Goal: Communication & Community: Answer question/provide support

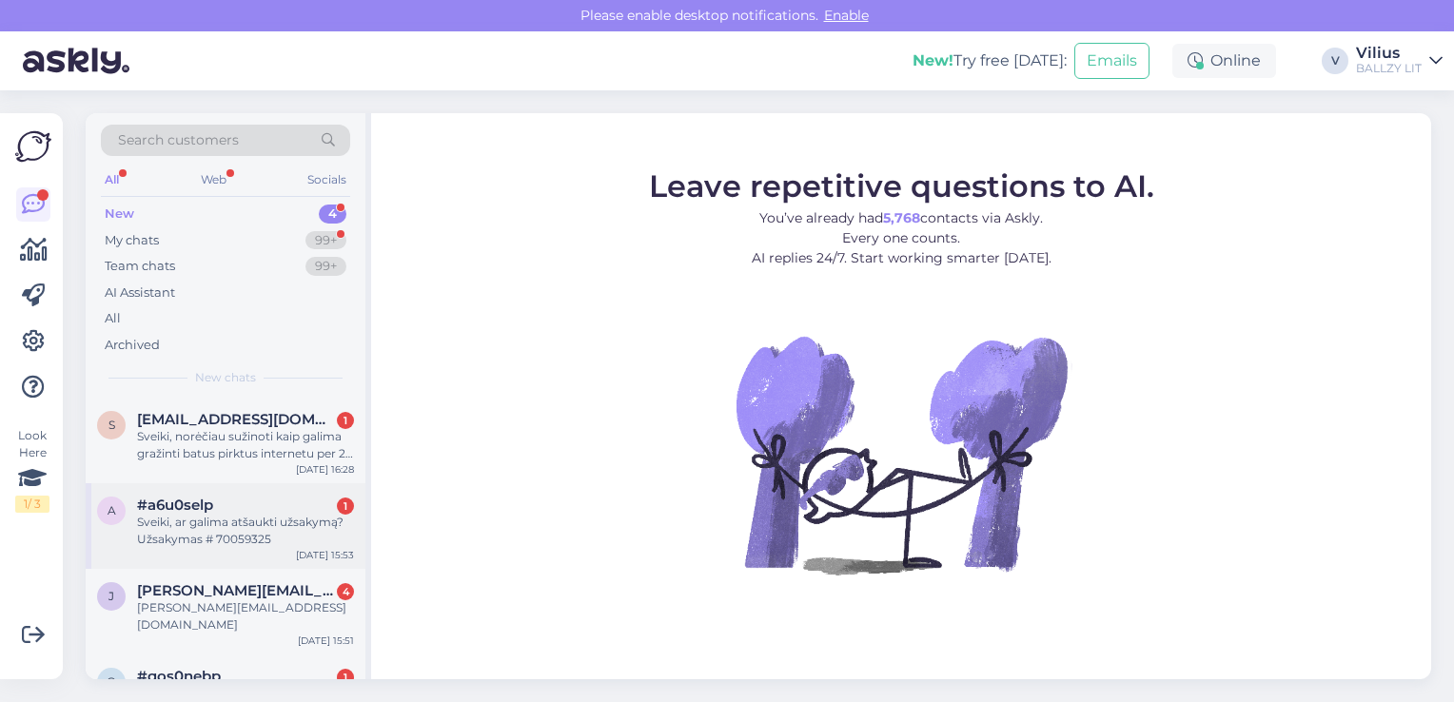
click at [291, 514] on div "Sveiki, ar galima atšaukti užsakymą? Užsakymas # 70059325" at bounding box center [245, 531] width 217 height 34
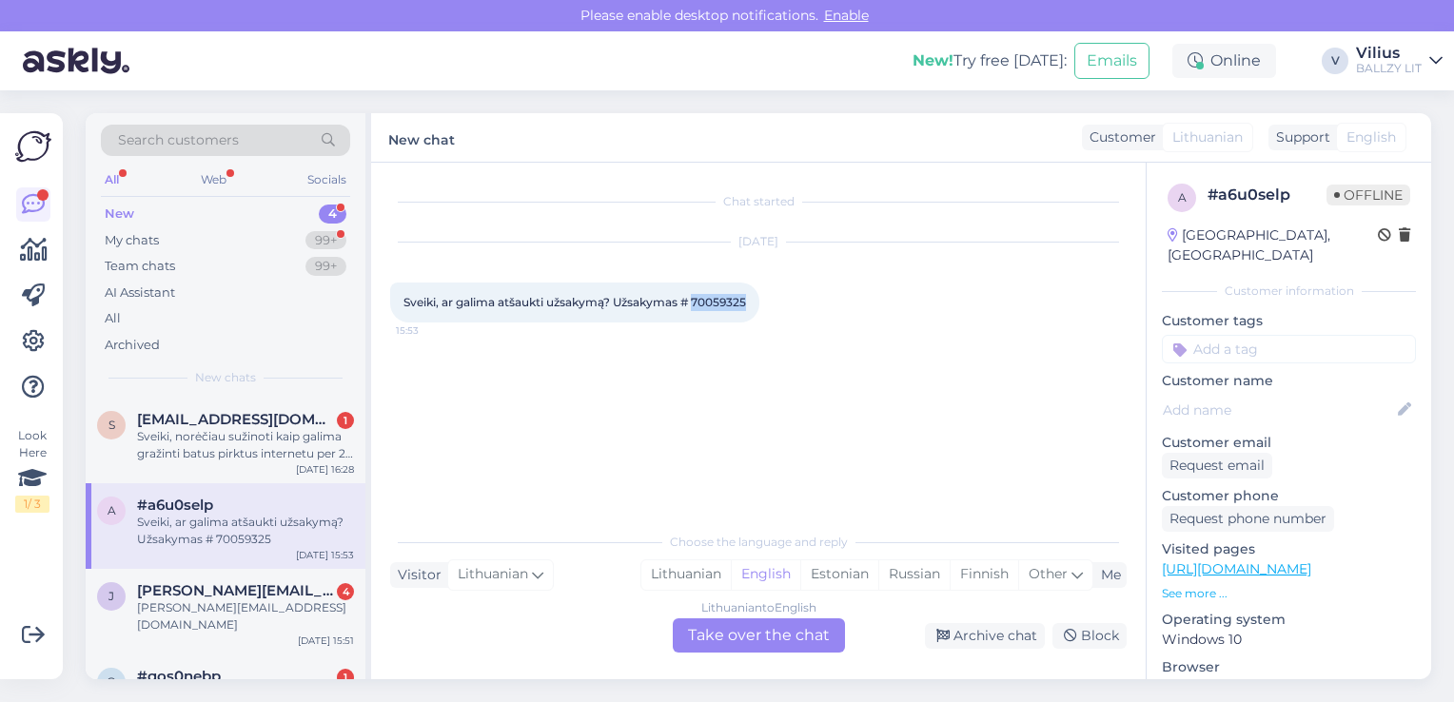
drag, startPoint x: 698, startPoint y: 303, endPoint x: 750, endPoint y: 300, distance: 51.5
click at [746, 300] on span "Sveiki, ar galima atšaukti užsakymą? Užsakymas # 70059325" at bounding box center [574, 302] width 342 height 14
copy span "70059325"
click at [669, 577] on div "Lithuanian" at bounding box center [685, 574] width 89 height 29
click at [744, 648] on div "Lithuanian to Lithuanian Take over the chat" at bounding box center [759, 635] width 172 height 34
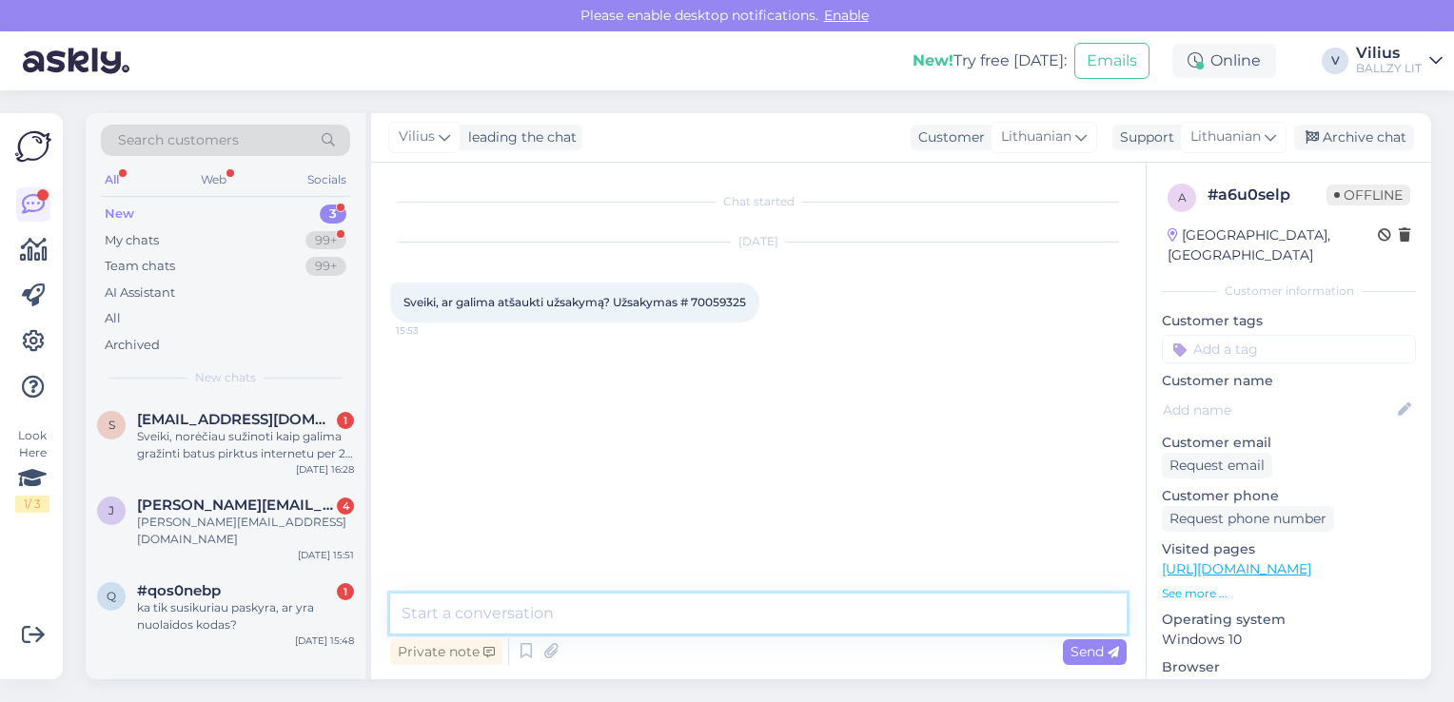
click at [691, 612] on textarea at bounding box center [758, 614] width 736 height 40
type textarea "Laba diena, informavome kolegas, jei užsakymas dar nesupakuotas, bus atšauktas."
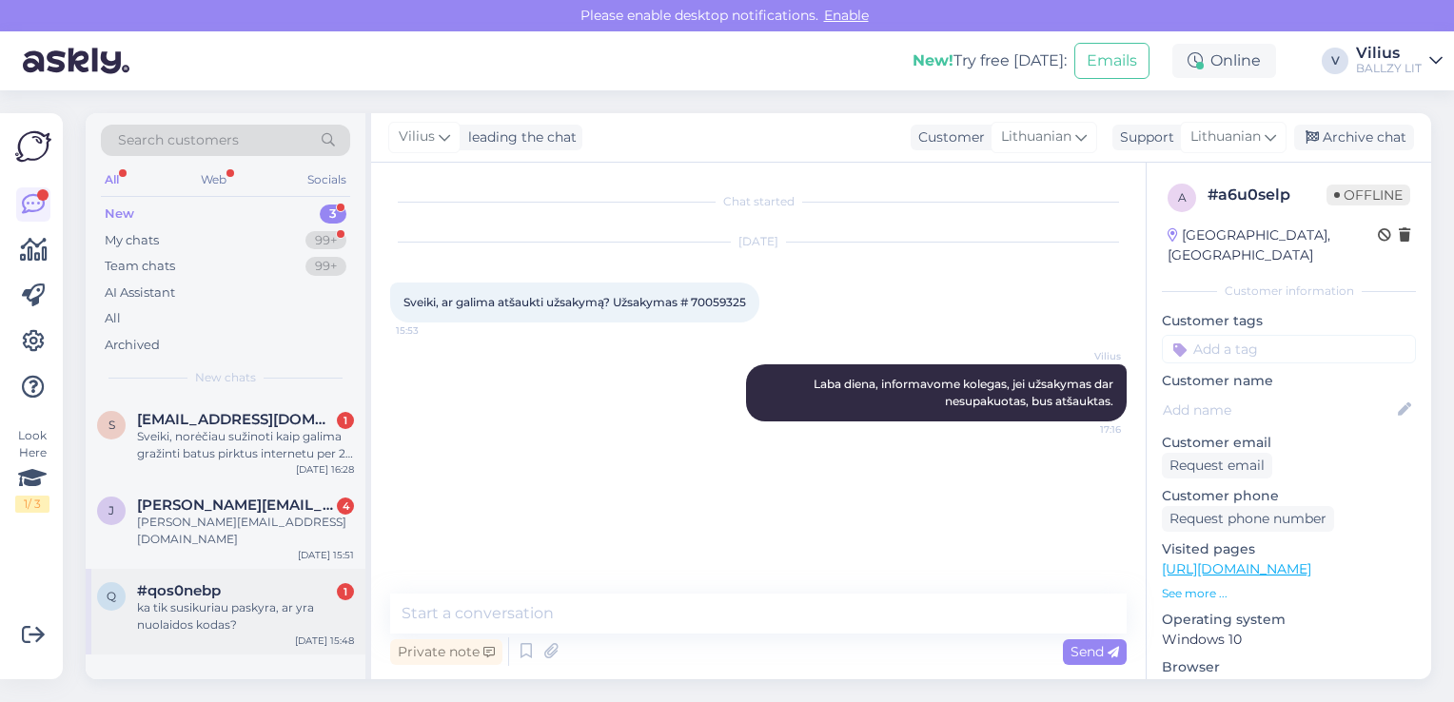
click at [251, 599] on div "ka tik susikuriau paskyra, ar yra nuolaidos kodas?" at bounding box center [245, 616] width 217 height 34
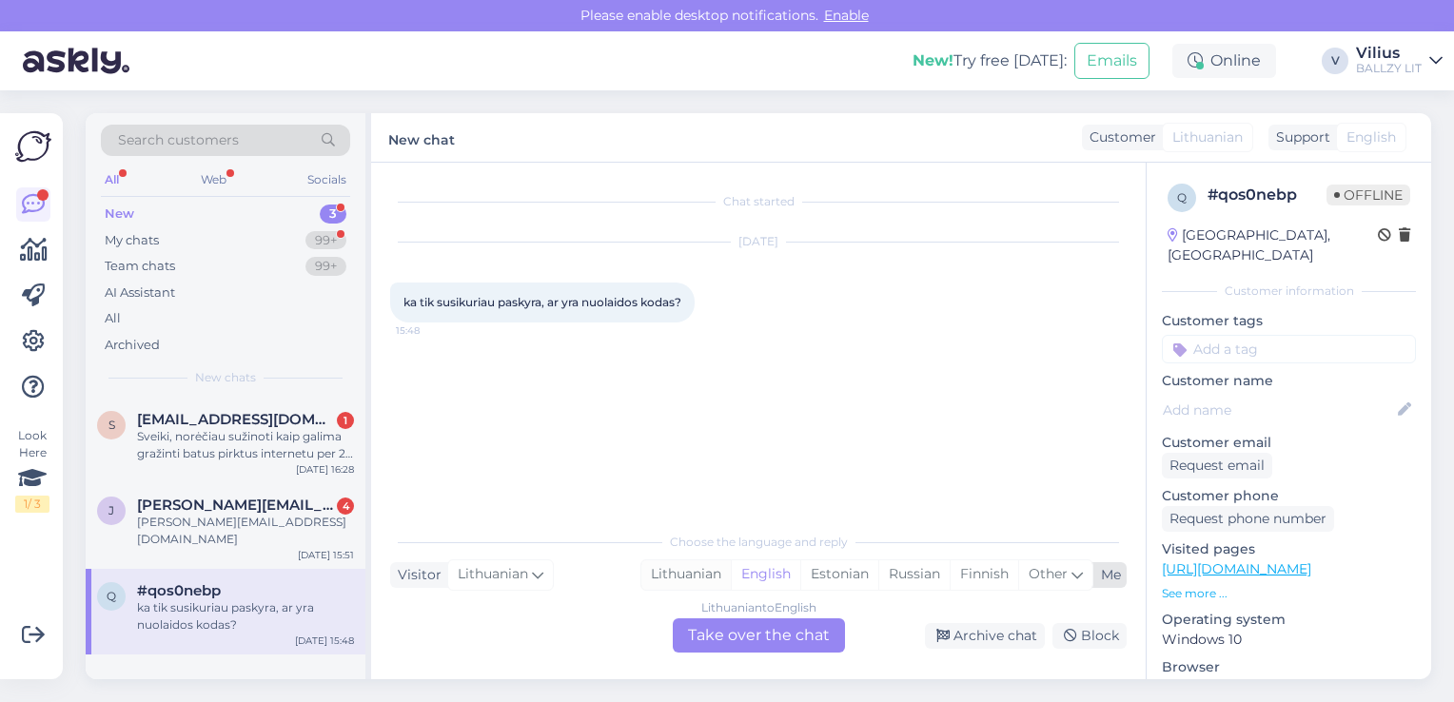
click at [659, 571] on div "Lithuanian" at bounding box center [685, 574] width 89 height 29
click at [740, 637] on div "Lithuanian to Lithuanian Take over the chat" at bounding box center [759, 635] width 172 height 34
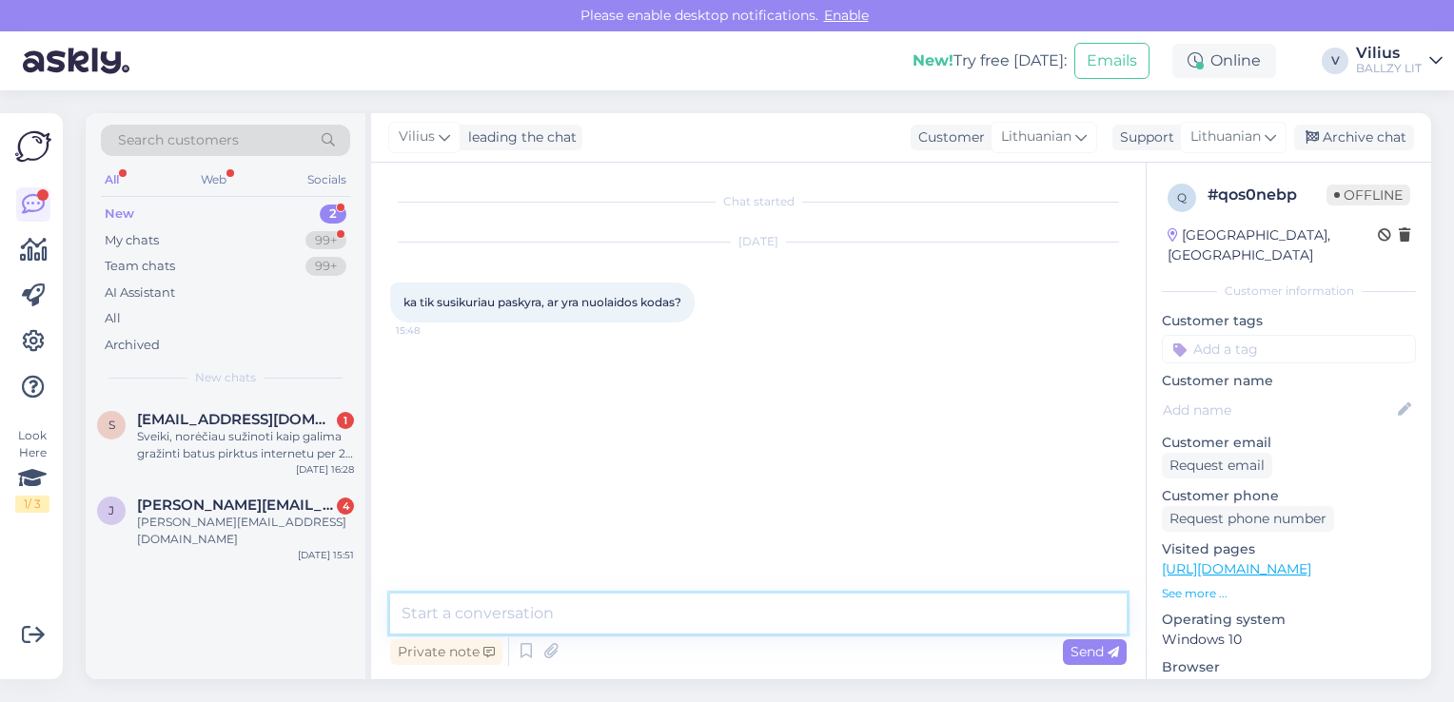
click at [647, 616] on textarea at bounding box center [758, 614] width 736 height 40
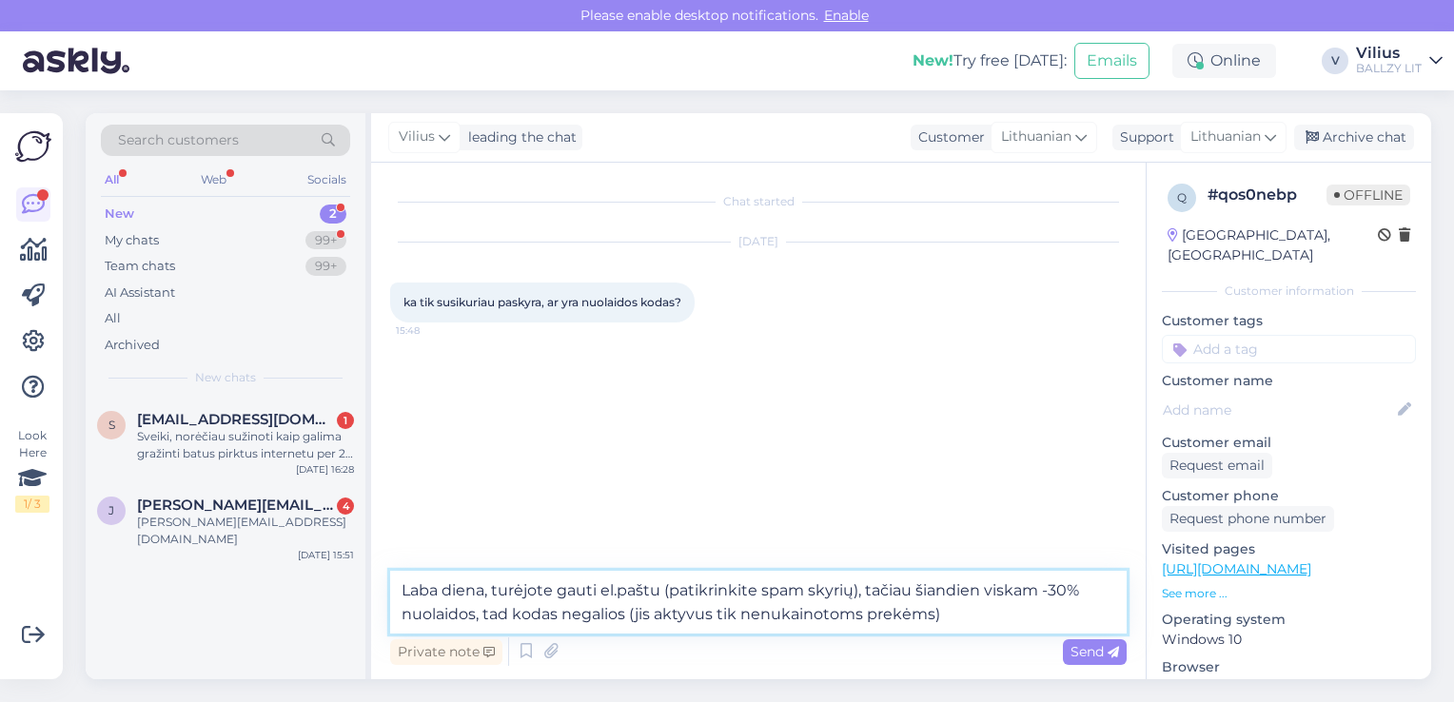
type textarea "Laba diena, turėjote gauti el.paštu (patikrinkite spam skyrių), tačiau šiandien…"
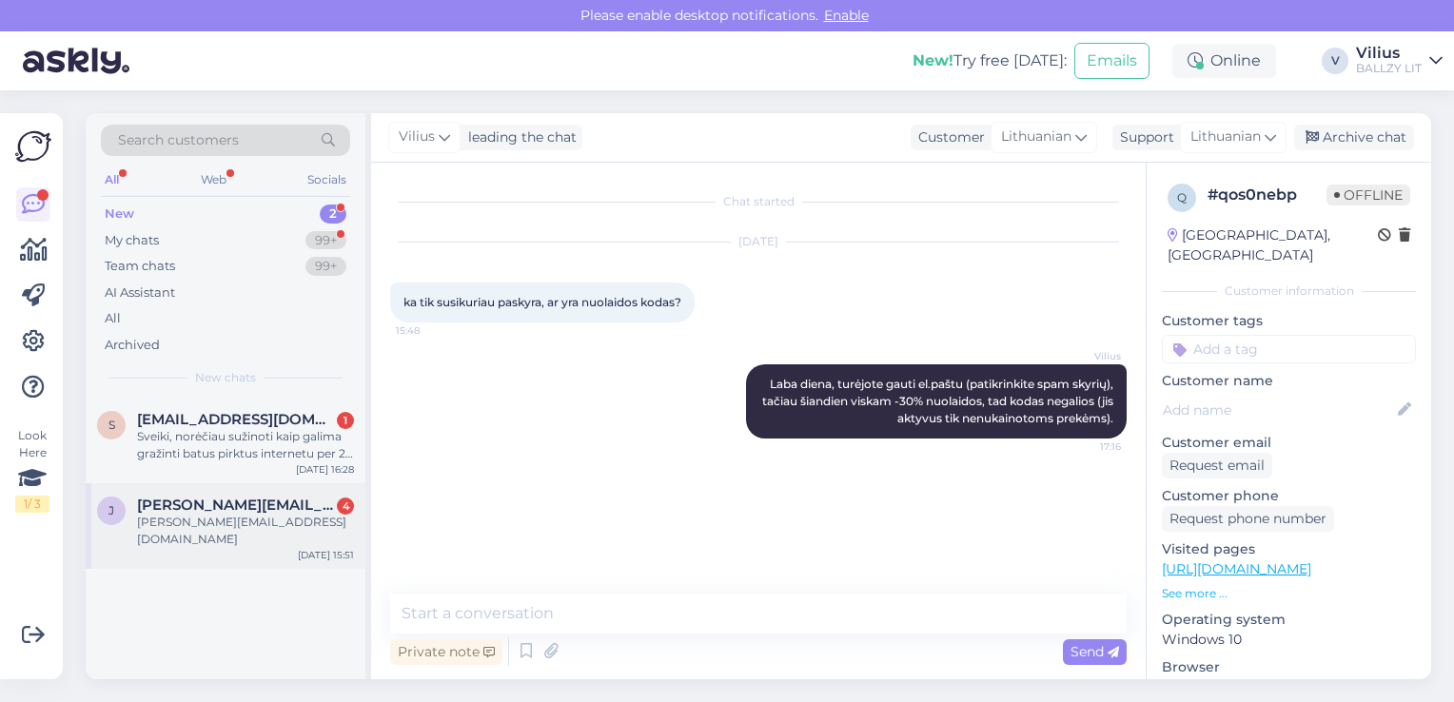
click at [161, 543] on div "[PERSON_NAME] [PERSON_NAME][EMAIL_ADDRESS][DOMAIN_NAME] 4 [DOMAIN_NAME][EMAIL_A…" at bounding box center [226, 526] width 280 height 86
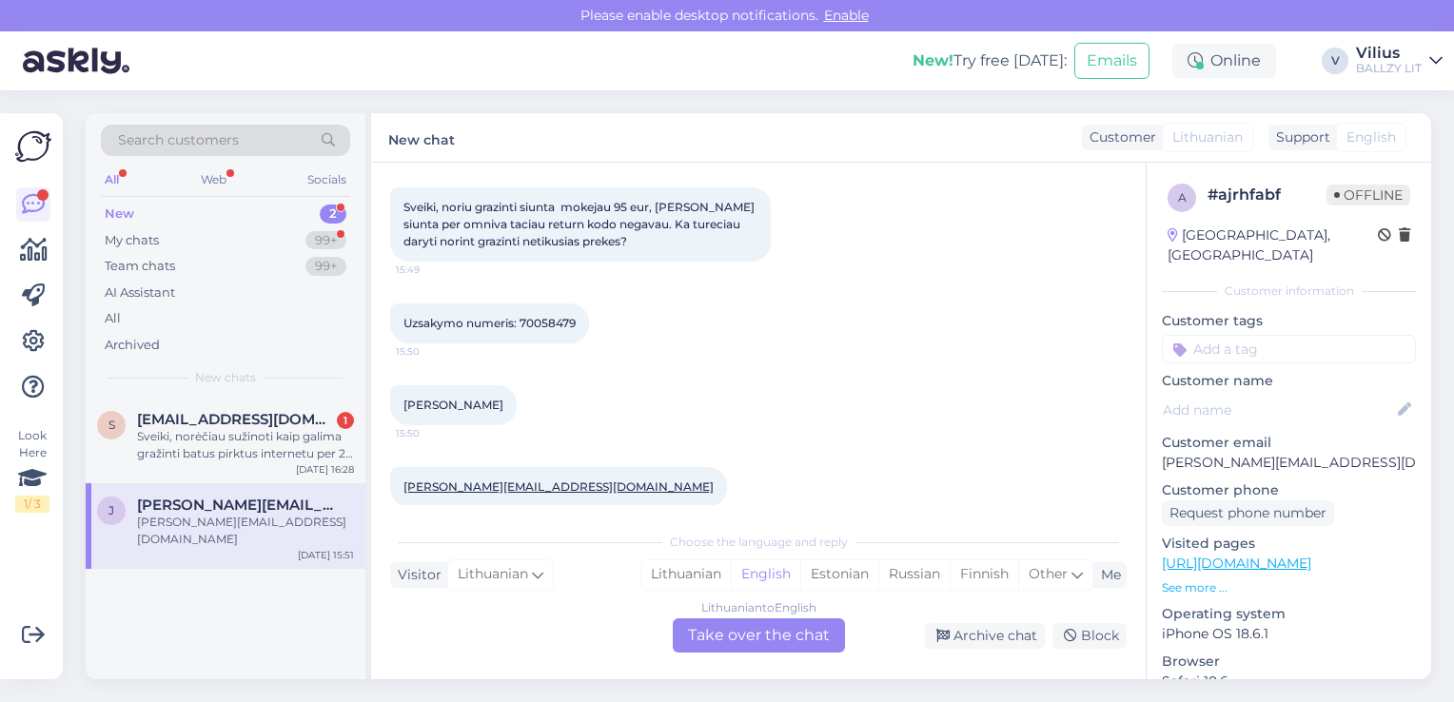
scroll to position [117, 0]
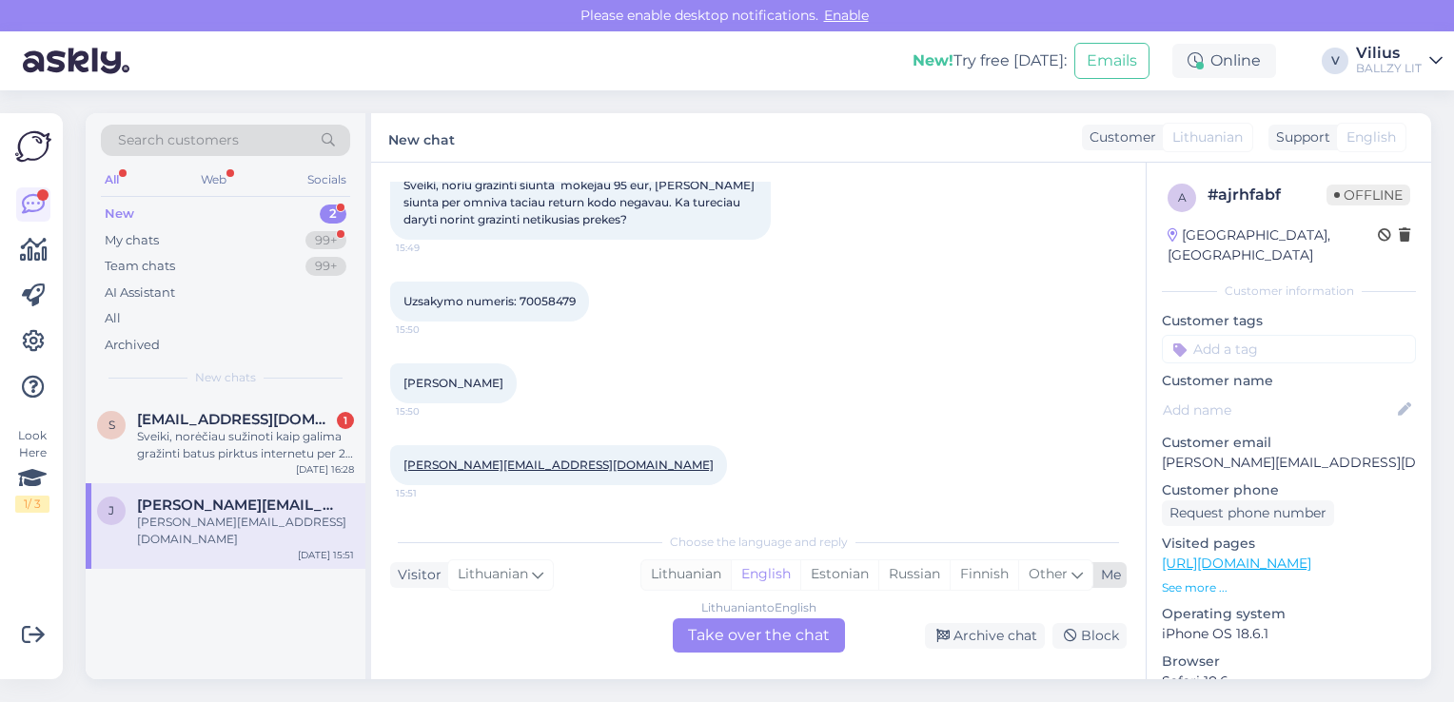
click at [671, 573] on div "Lithuanian" at bounding box center [685, 574] width 89 height 29
click at [727, 622] on div "Lithuanian to Lithuanian Take over the chat" at bounding box center [759, 635] width 172 height 34
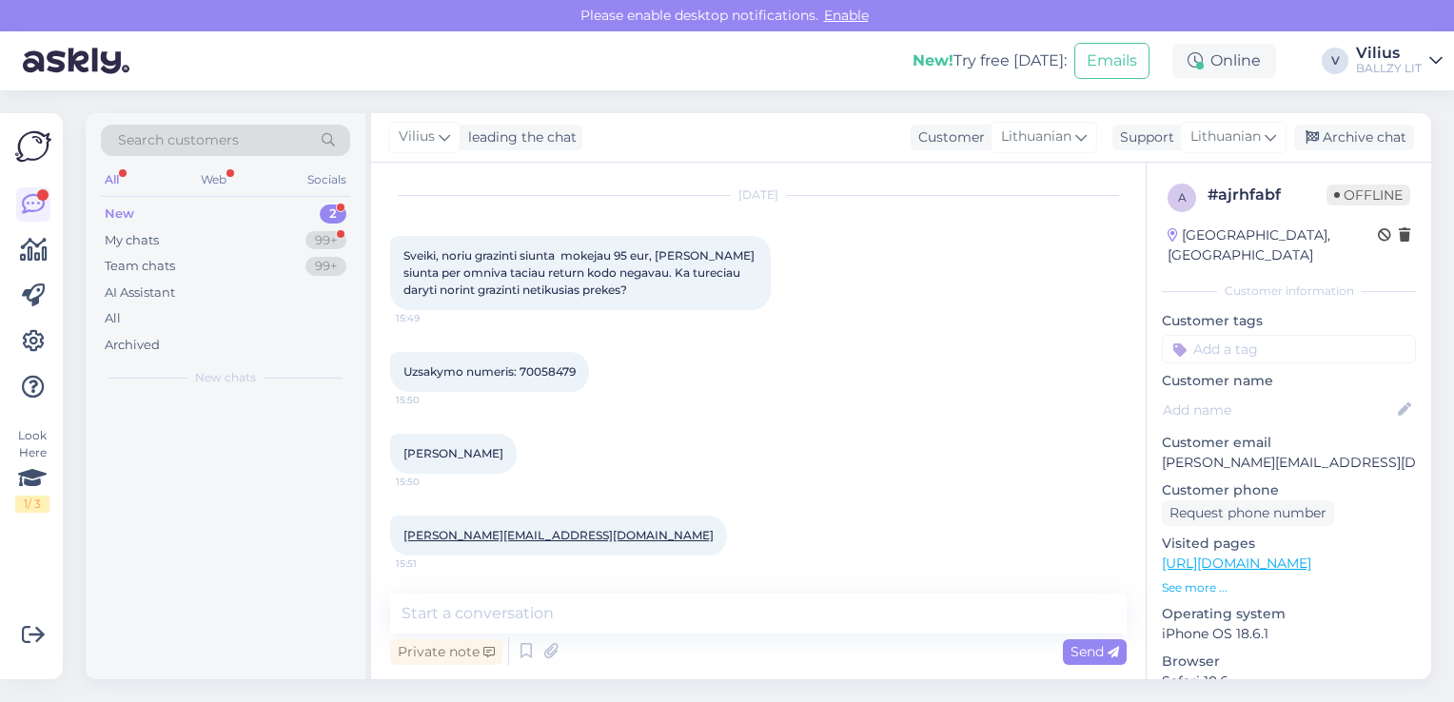
scroll to position [46, 0]
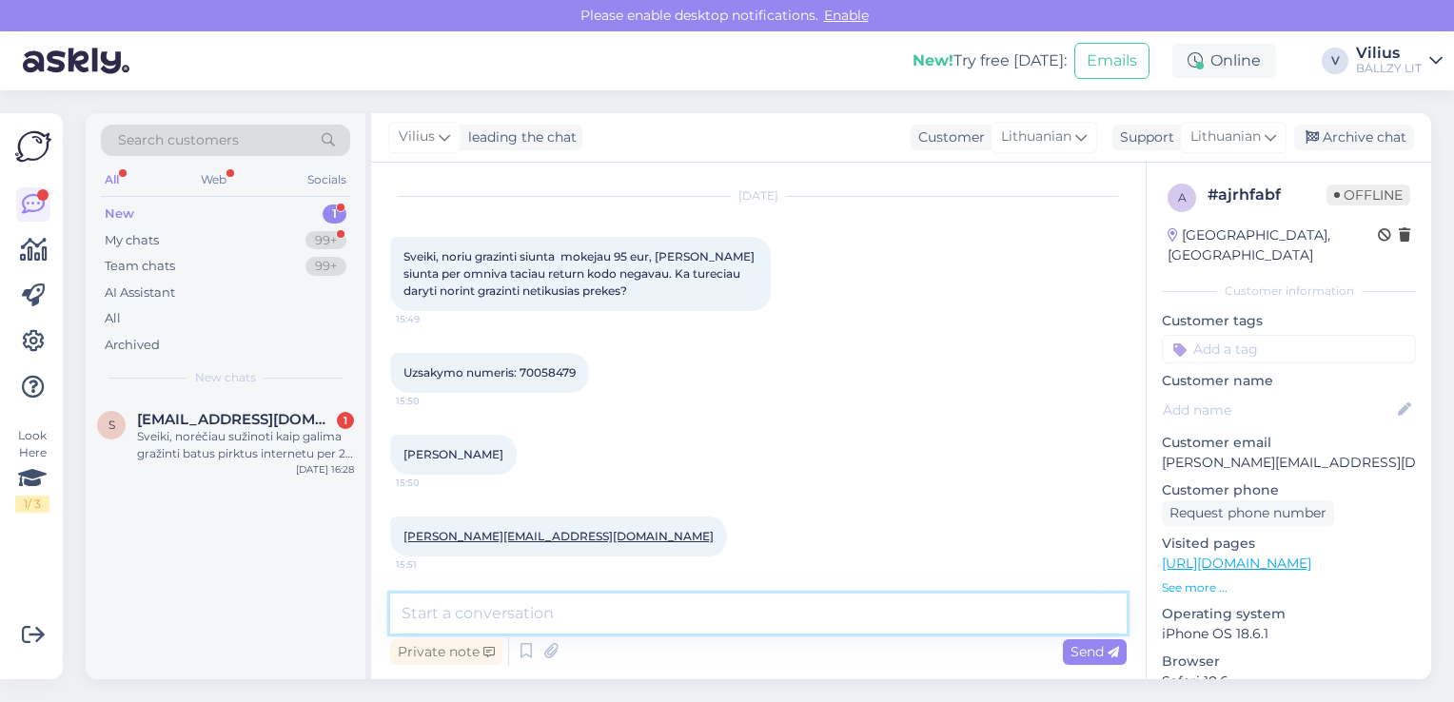
click at [687, 606] on textarea at bounding box center [758, 614] width 736 height 40
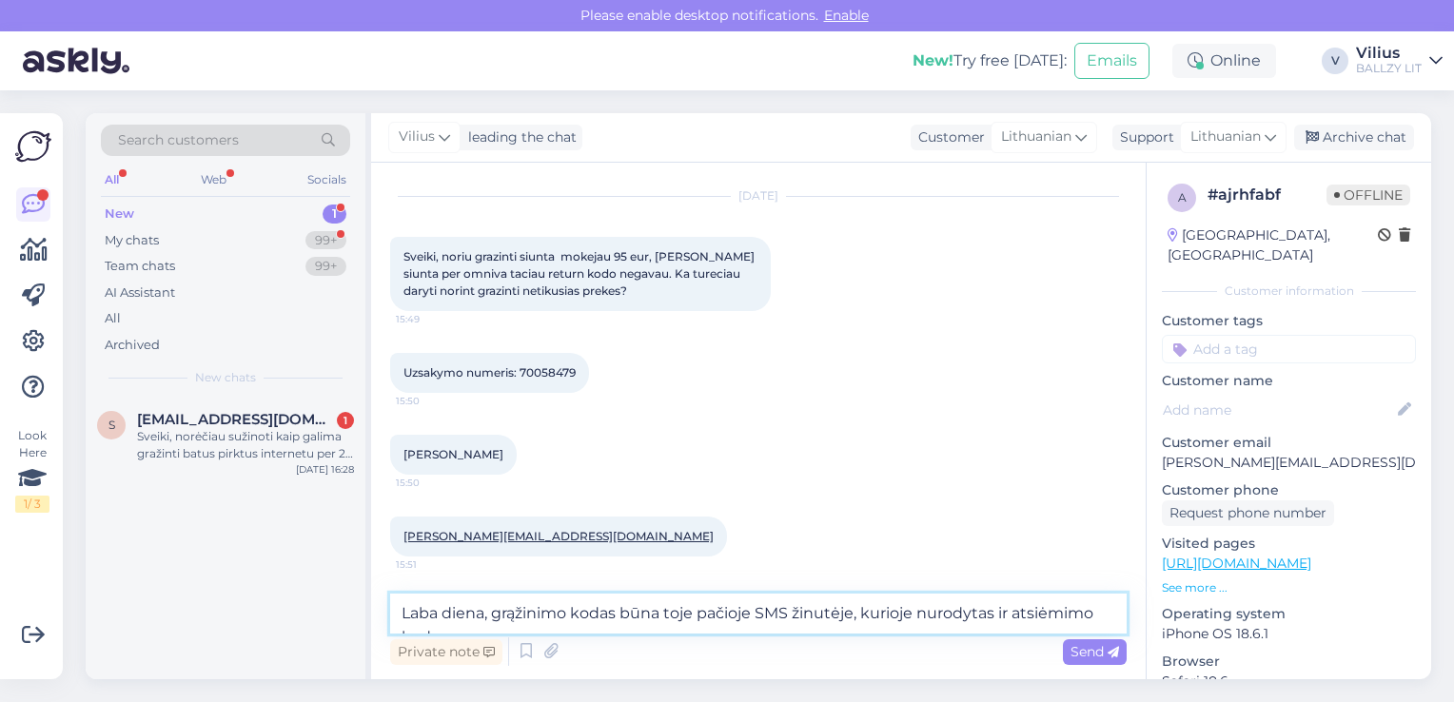
scroll to position [68, 0]
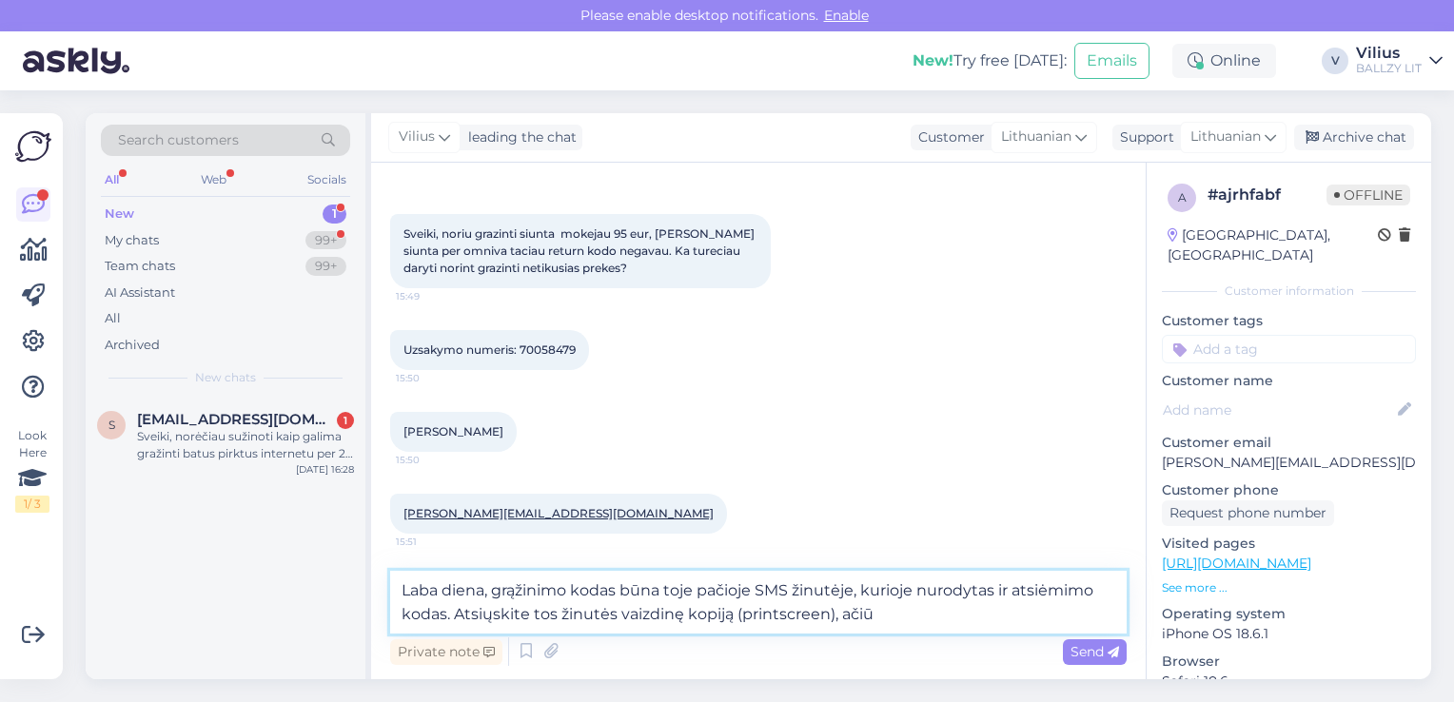
type textarea "Laba diena, grąžinimo kodas būna toje pačioje SMS žinutėje, kurioje nurodytas i…"
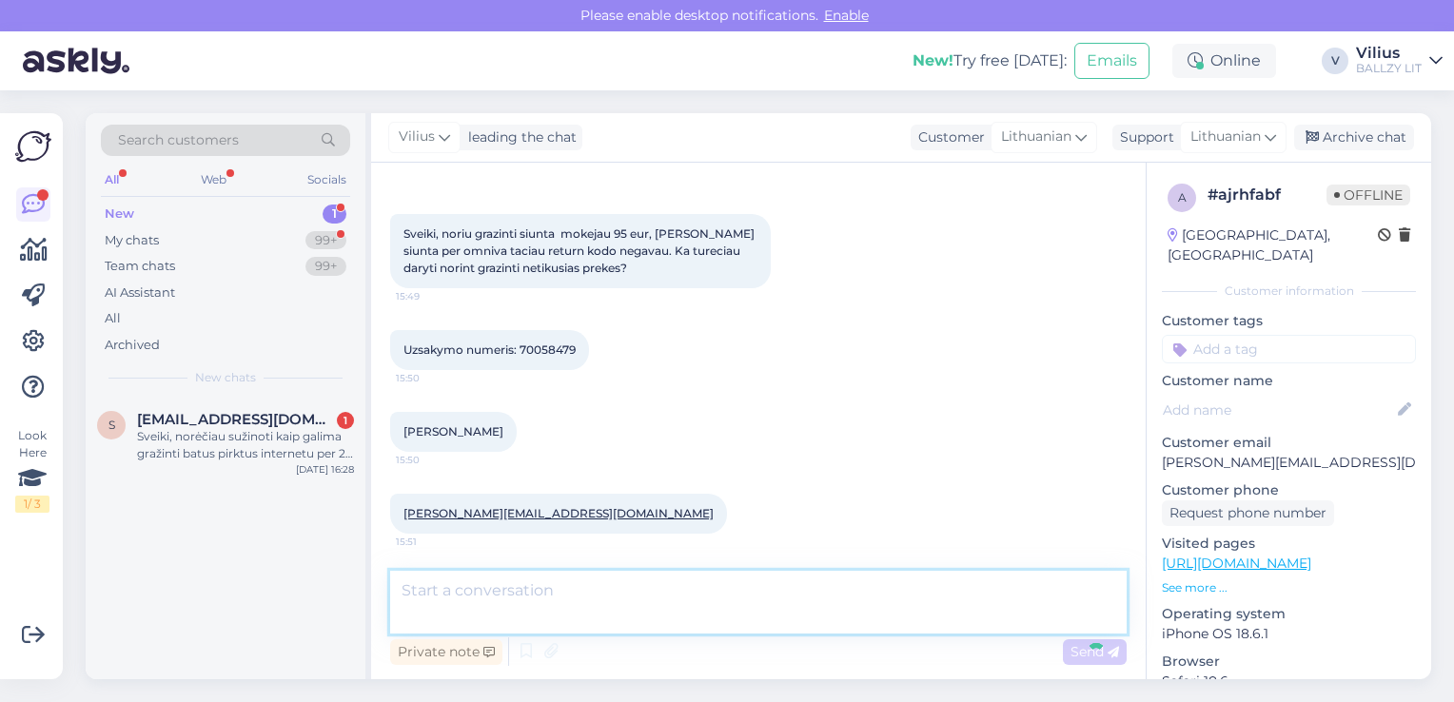
scroll to position [163, 0]
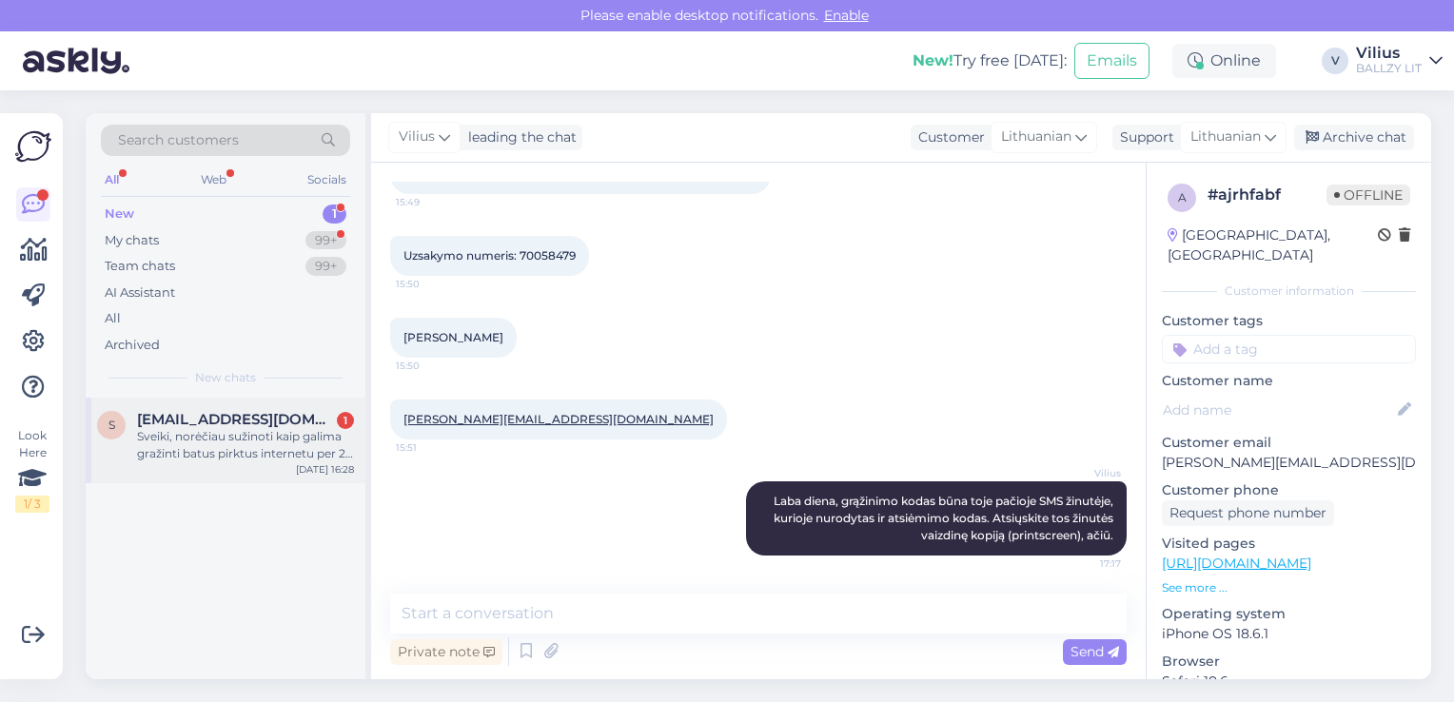
click at [157, 436] on div "Sveiki, norėčiau sužinoti kaip galima gražinti batus pirktus internetu per 2 me…" at bounding box center [245, 445] width 217 height 34
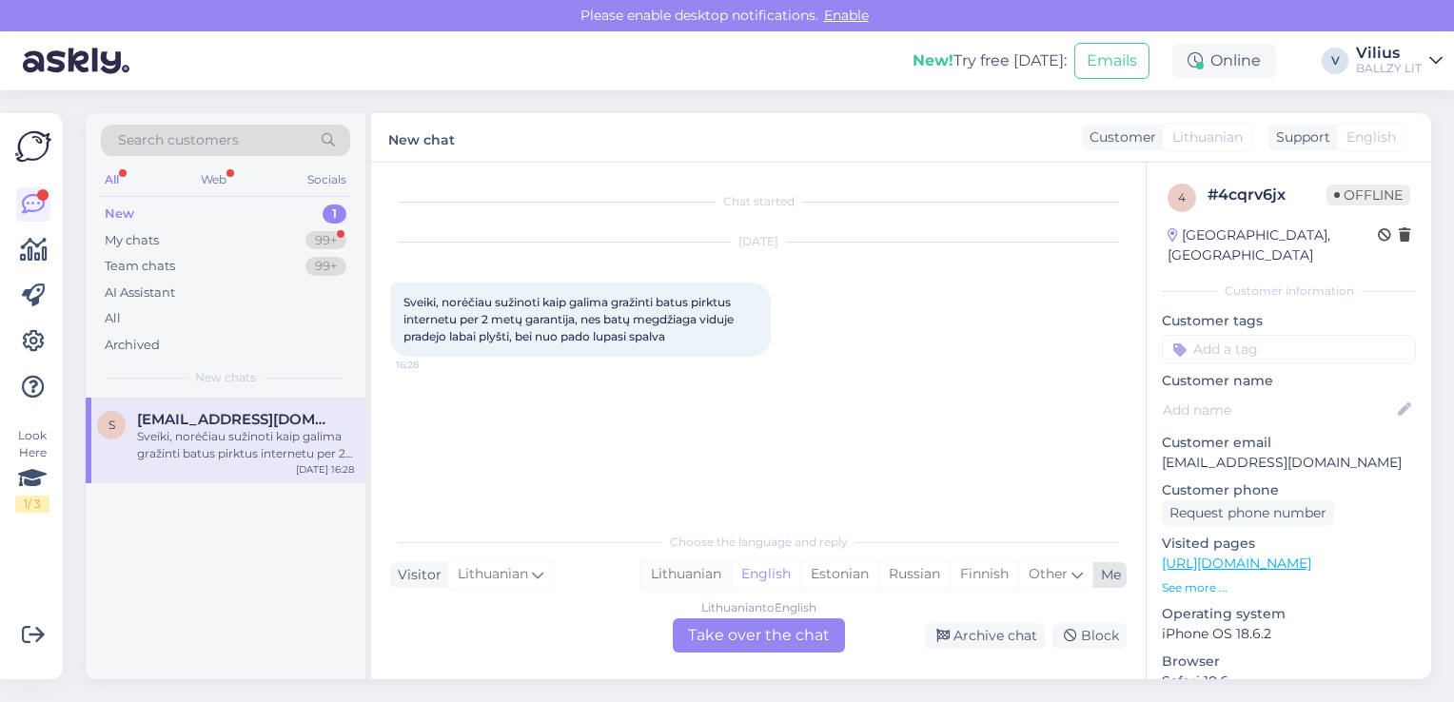
click at [681, 570] on div "Lithuanian" at bounding box center [685, 574] width 89 height 29
click at [741, 635] on div "Lithuanian to Lithuanian Take over the chat" at bounding box center [759, 635] width 172 height 34
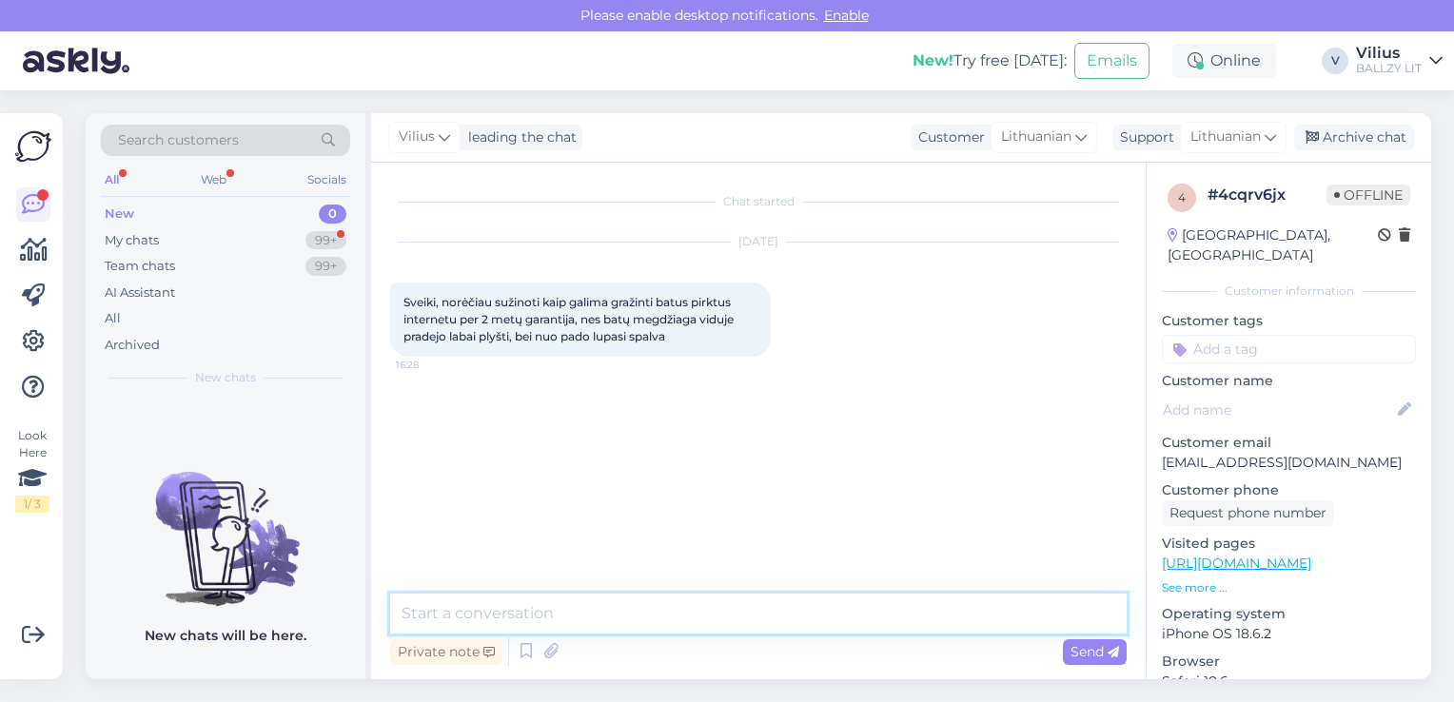
click at [681, 625] on textarea at bounding box center [758, 614] width 736 height 40
paste textarea "Laba diena, kilus abejonių dėl internetinėje parduotuvėje pirktos prekės kokybė…"
type textarea "Laba diena, kilus abejonių dėl internetinėje parduotuvėje pirktos prekės kokybė…"
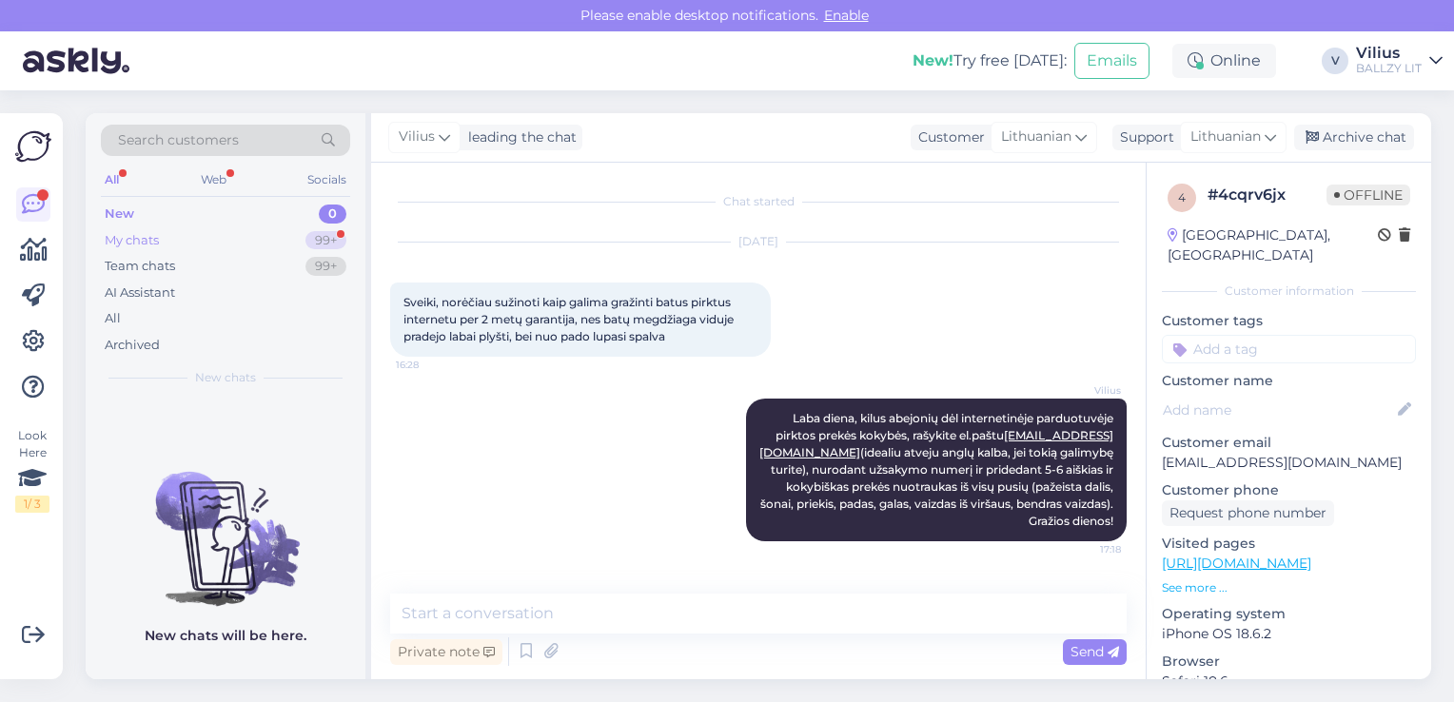
click at [186, 230] on div "My chats 99+" at bounding box center [225, 240] width 249 height 27
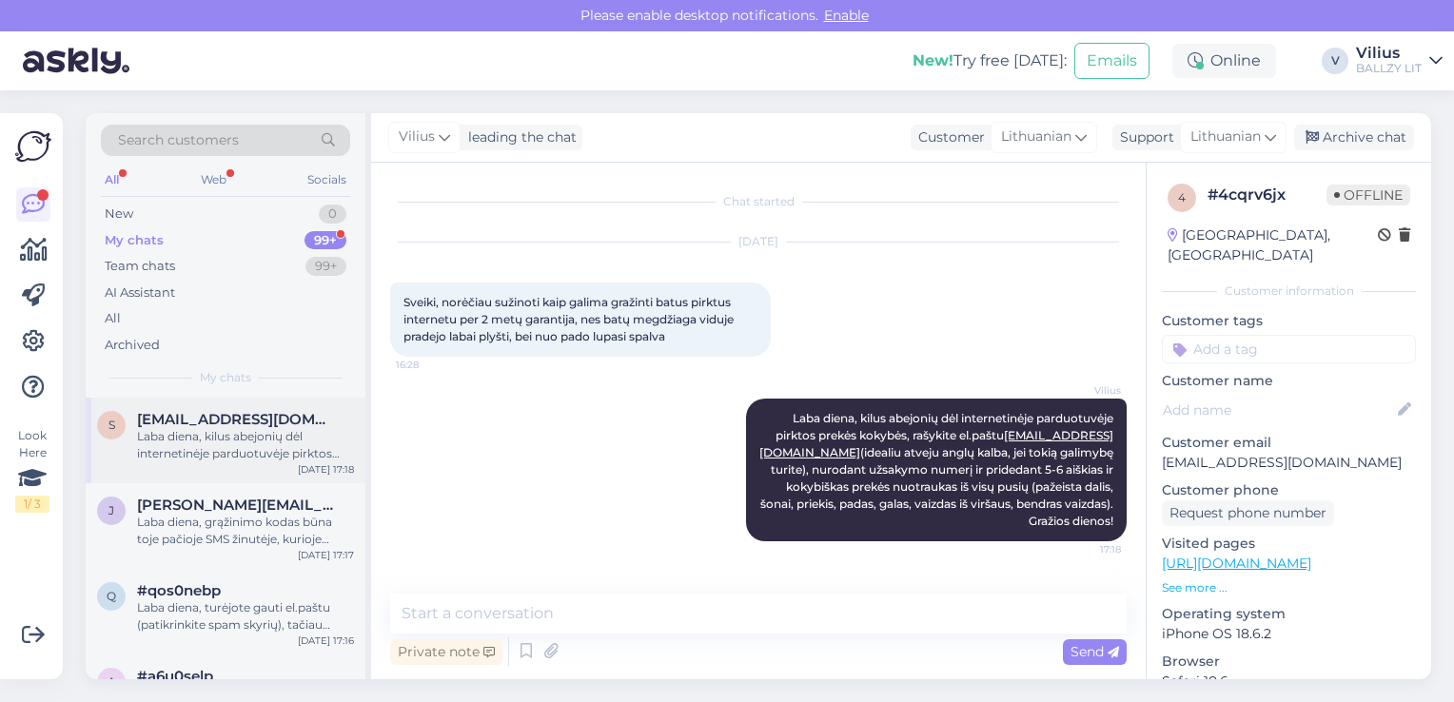
click at [223, 459] on div "Laba diena, kilus abejonių dėl internetinėje parduotuvėje pirktos prekės kokybė…" at bounding box center [245, 445] width 217 height 34
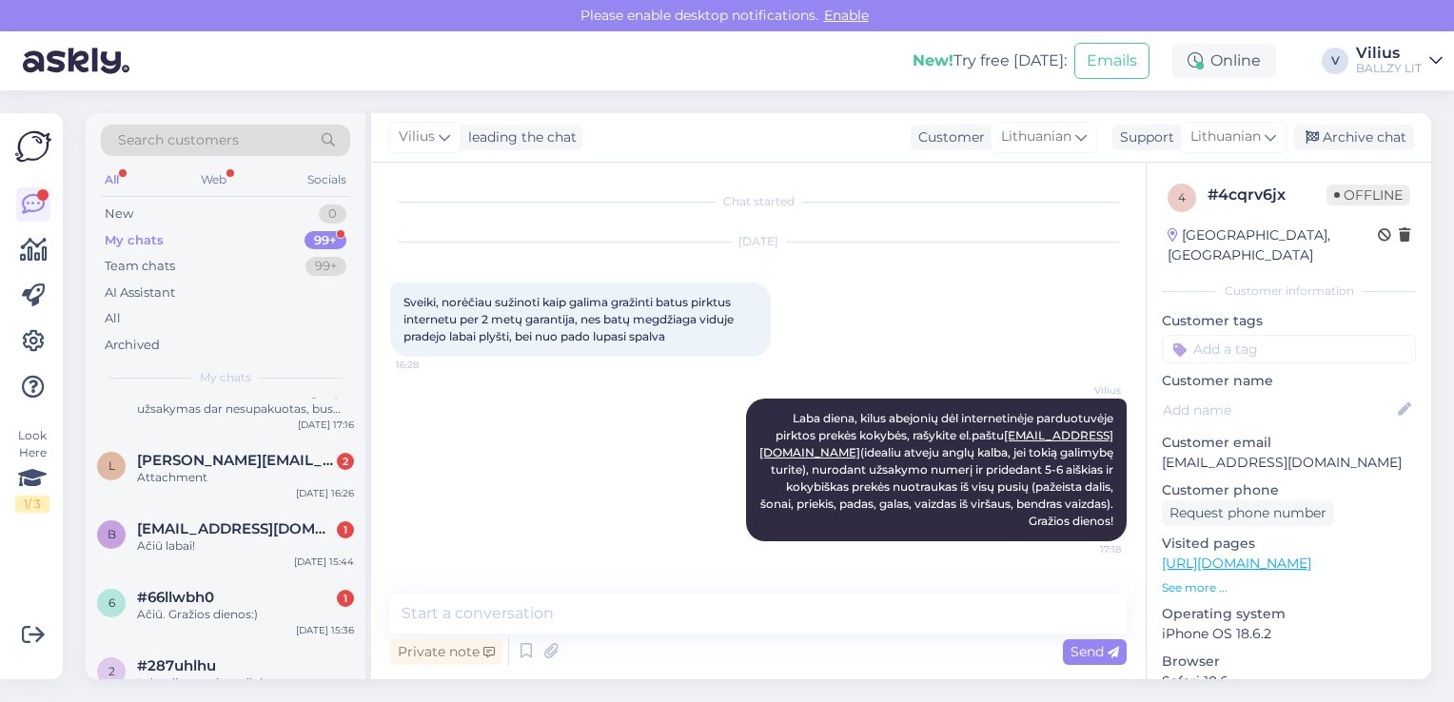
scroll to position [304, 0]
click at [223, 459] on span "[PERSON_NAME][EMAIL_ADDRESS][DOMAIN_NAME]" at bounding box center [236, 457] width 198 height 17
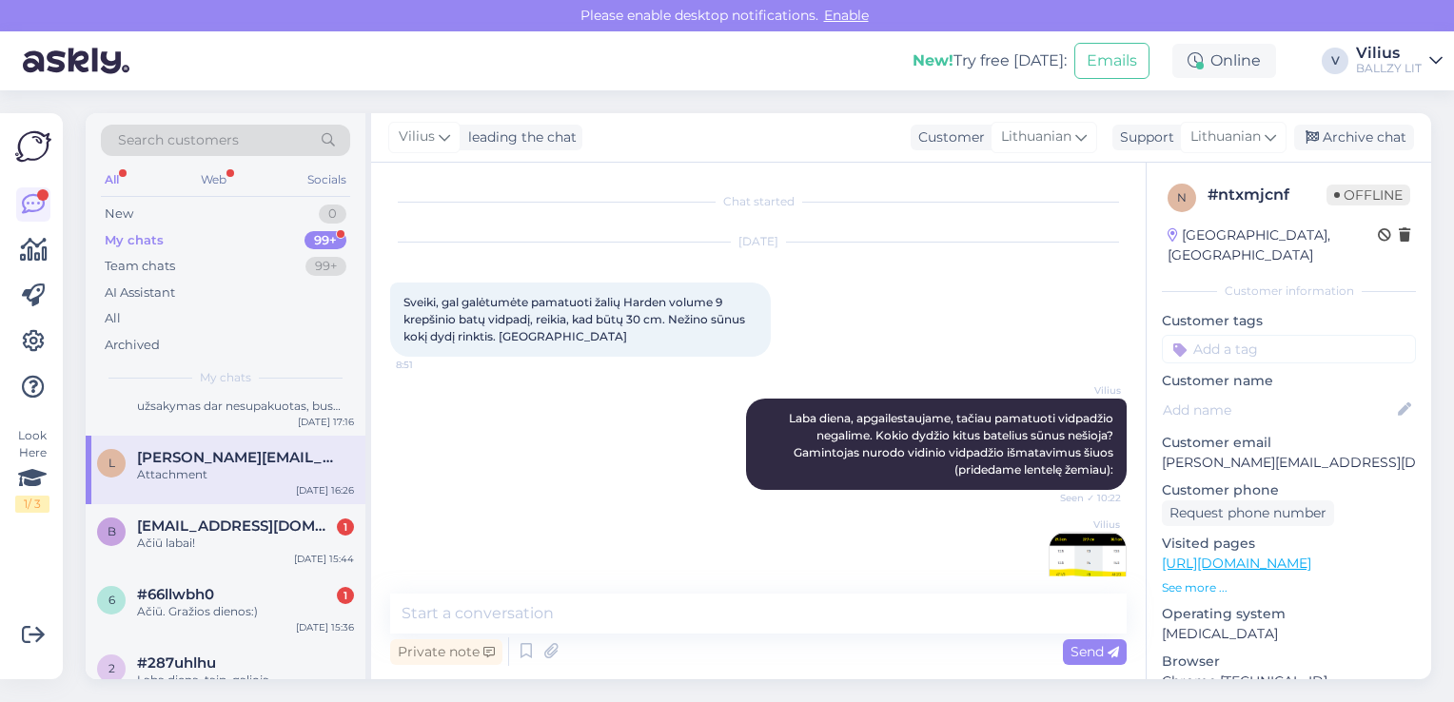
scroll to position [428, 0]
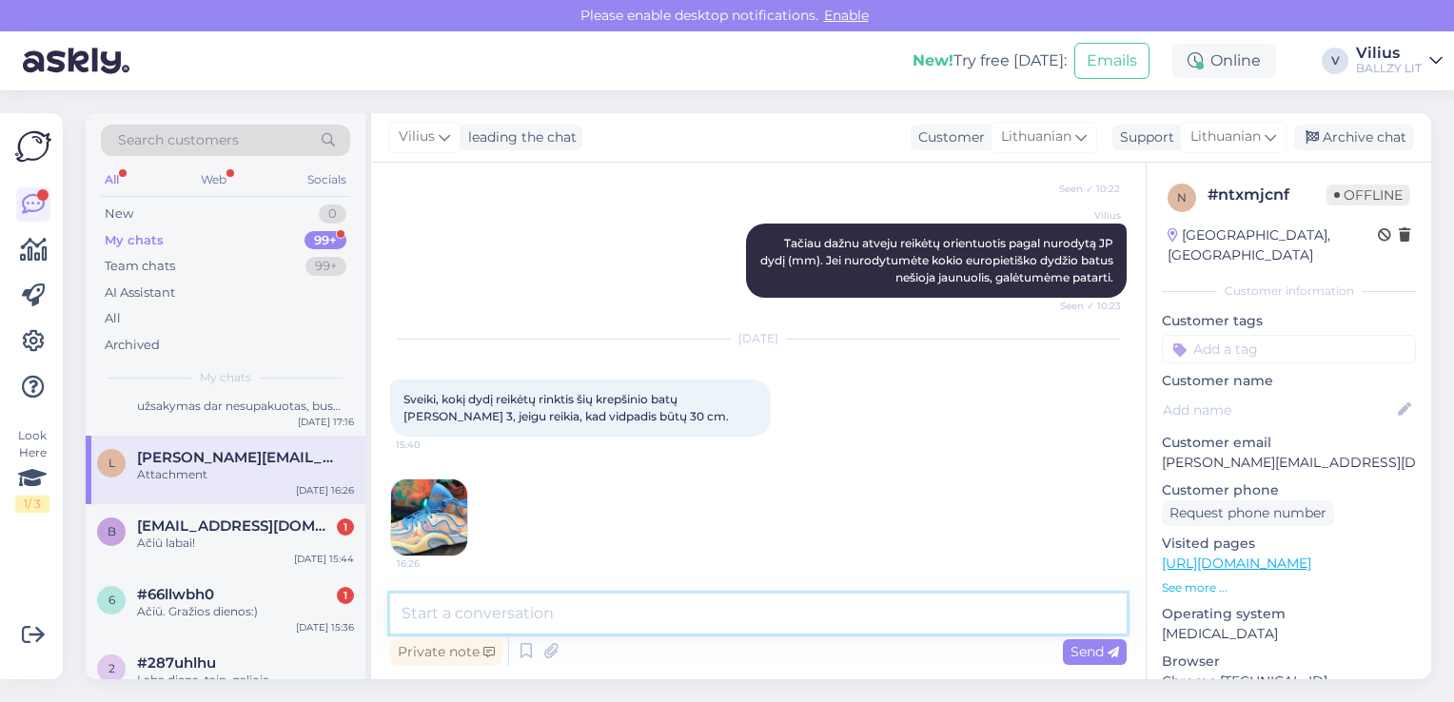
click at [504, 618] on textarea at bounding box center [758, 614] width 736 height 40
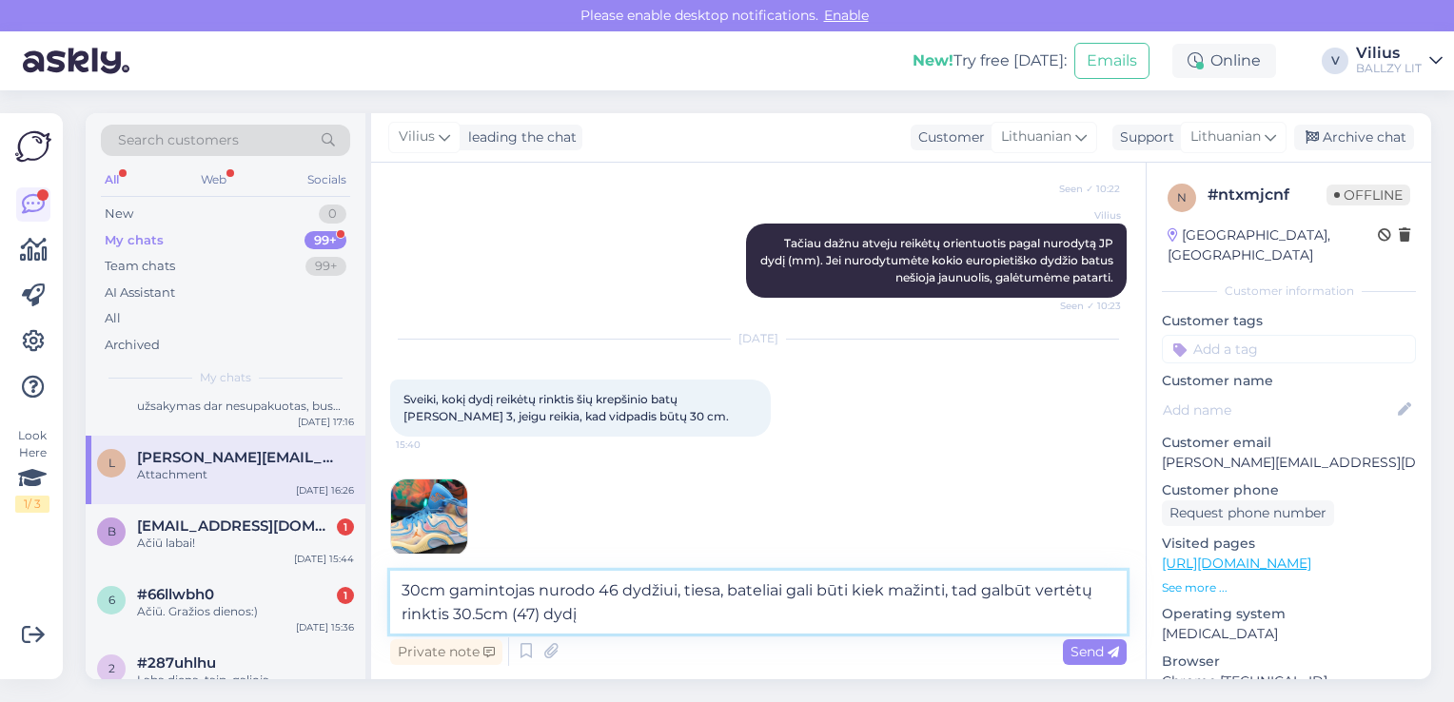
type textarea "30cm gamintojas nurodo 46 dydžiui, tiesa, bateliai gali būti kiek mažinti, tad …"
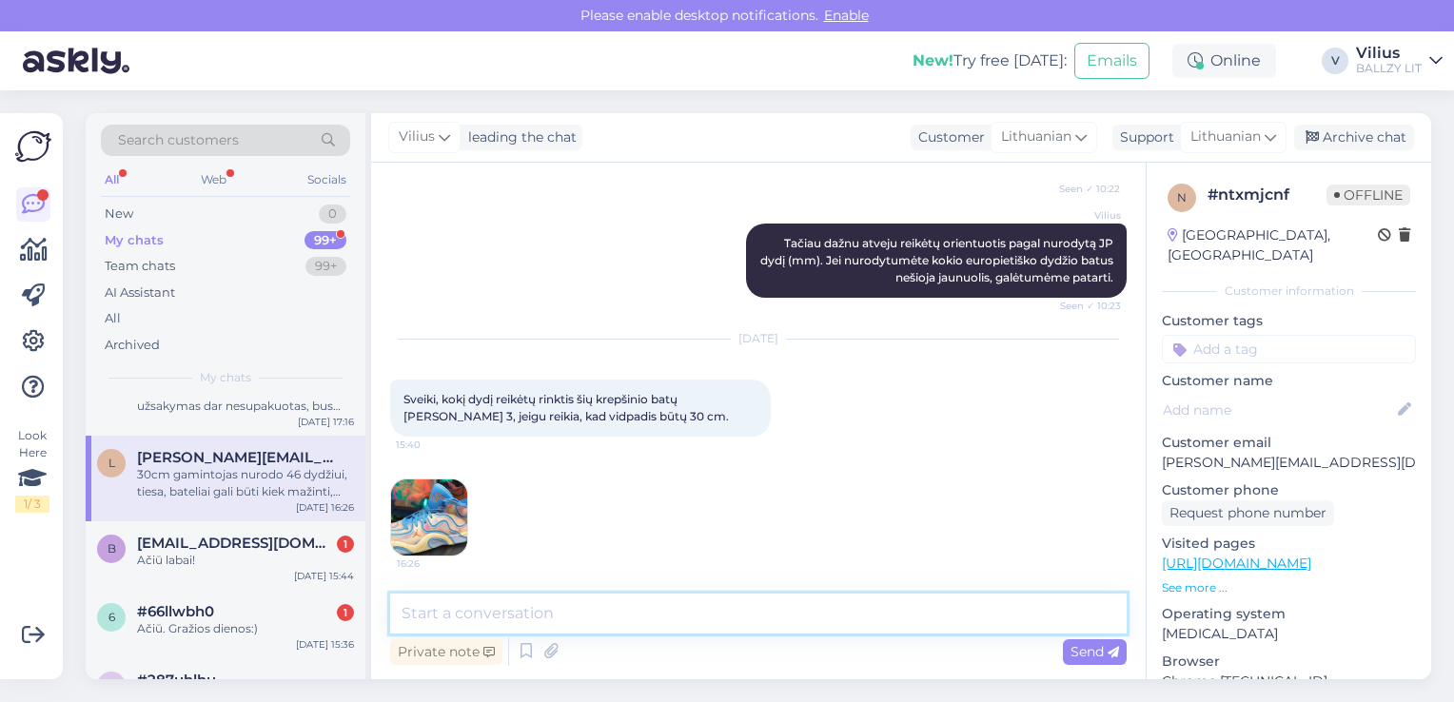
scroll to position [527, 0]
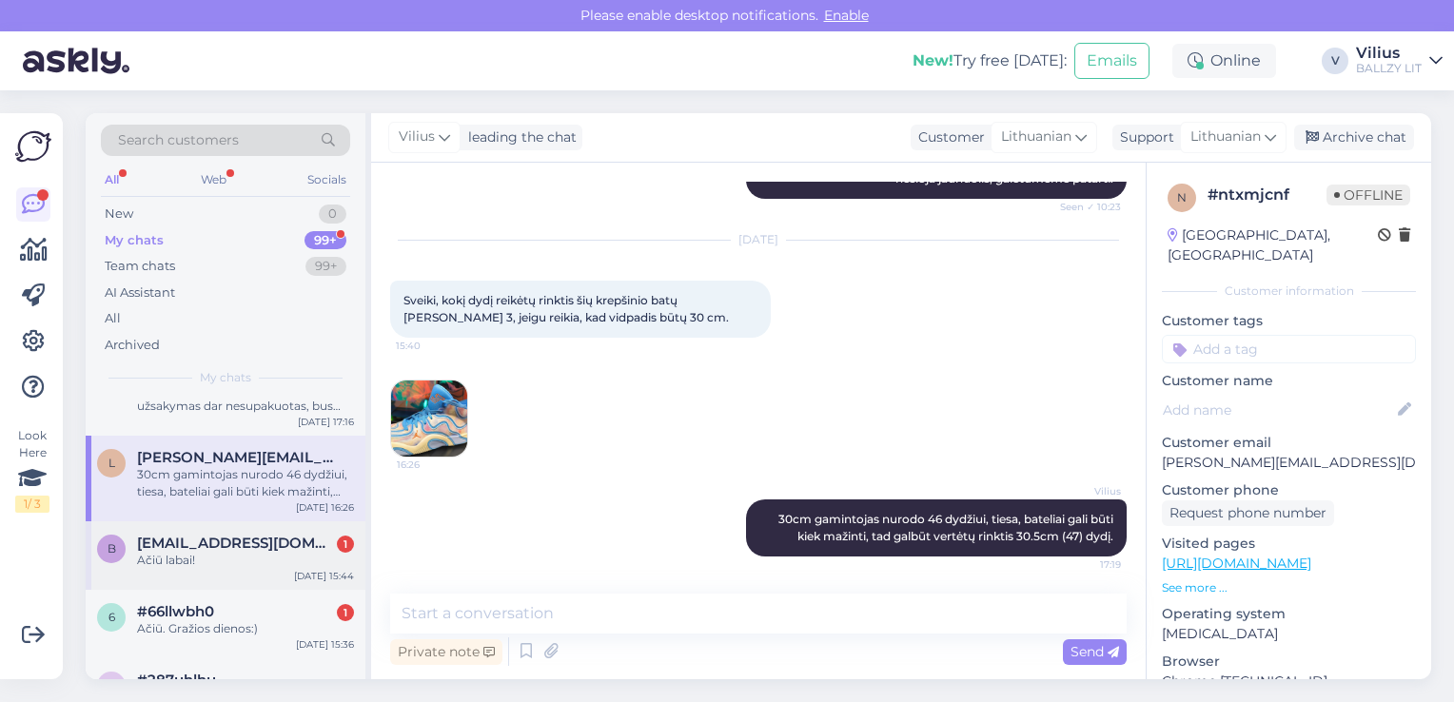
click at [267, 555] on div "Ačiū labai!" at bounding box center [245, 560] width 217 height 17
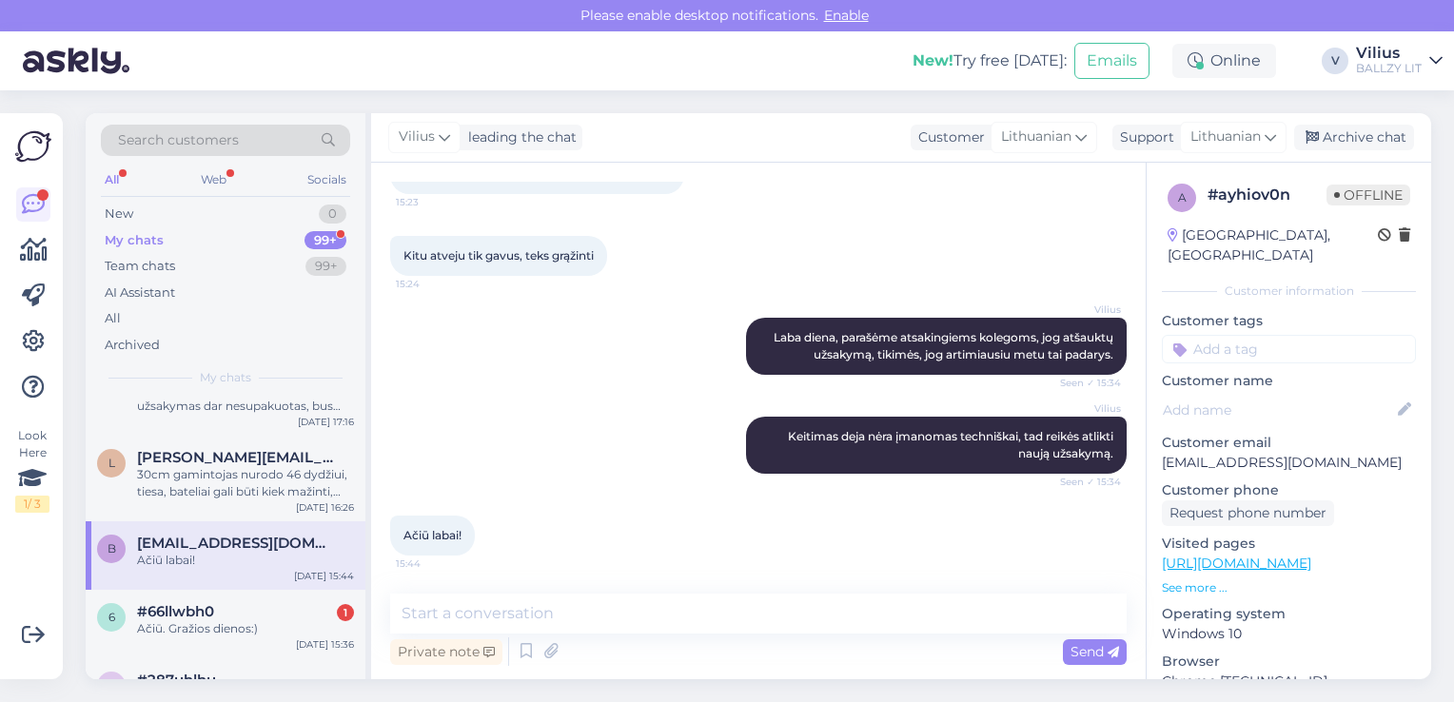
scroll to position [391, 0]
click at [244, 620] on div "Ačiū. Gražios dienos:)" at bounding box center [245, 628] width 217 height 17
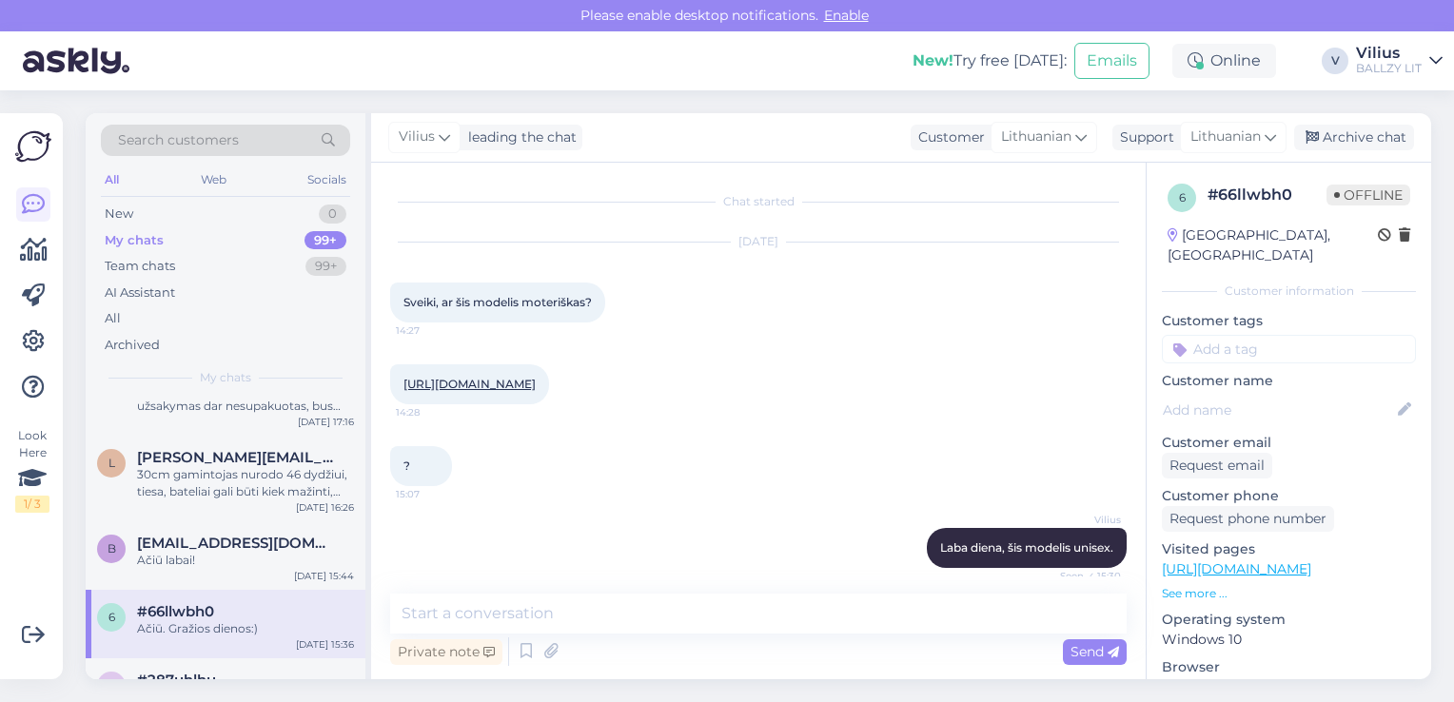
scroll to position [308, 0]
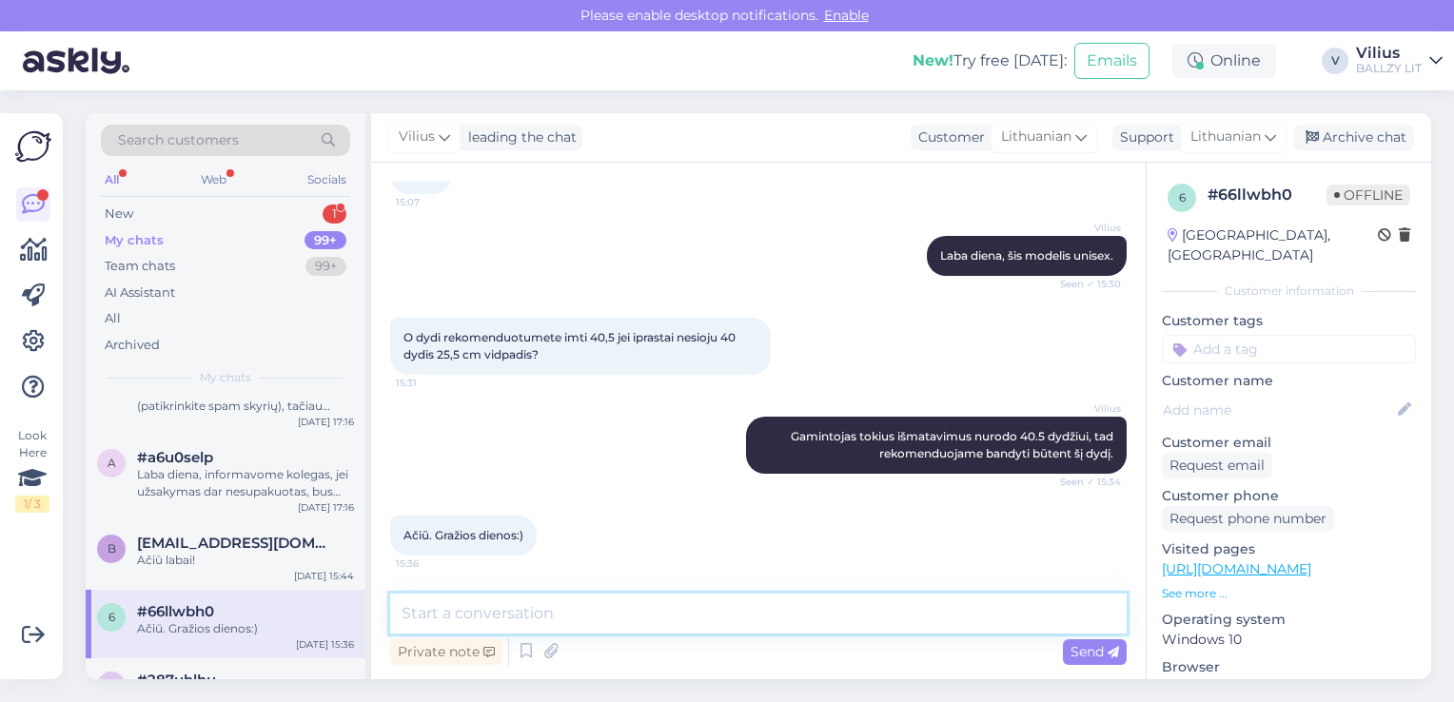
click at [659, 616] on textarea at bounding box center [758, 614] width 736 height 40
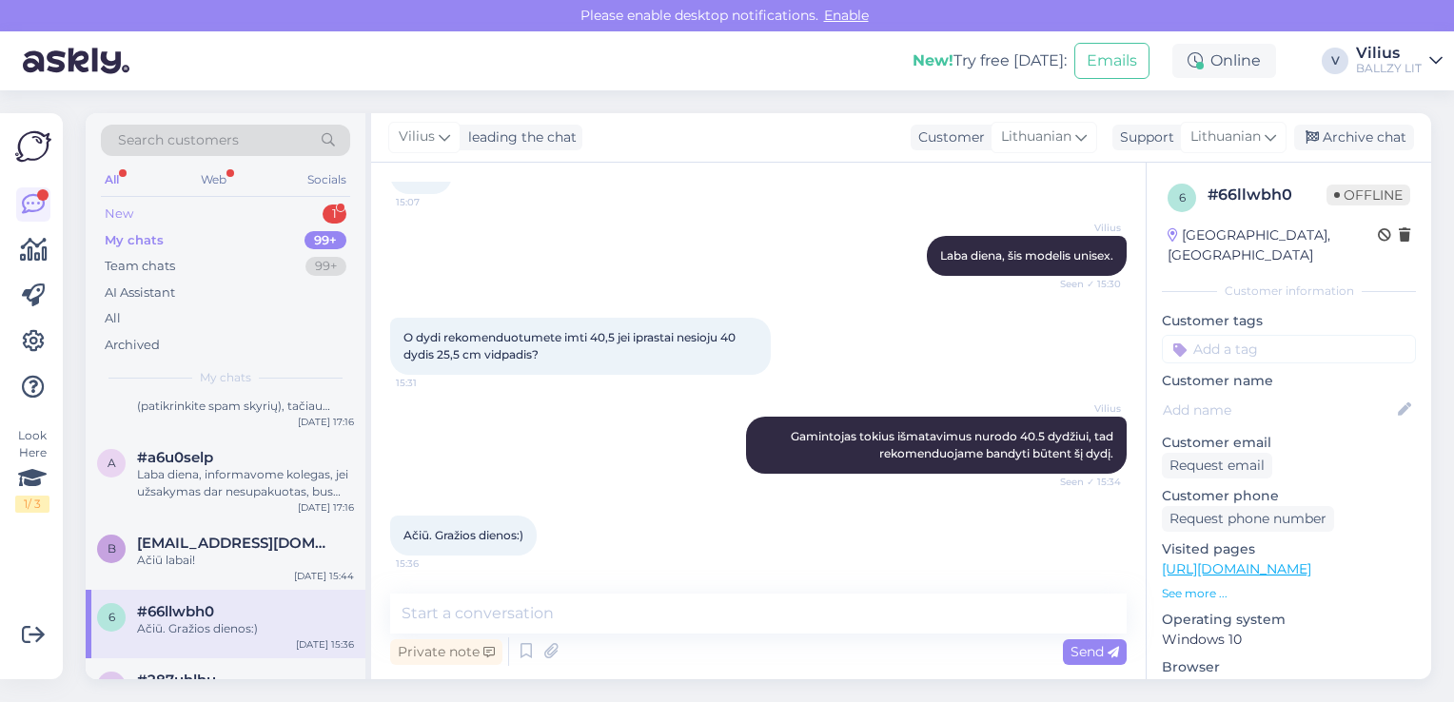
click at [145, 214] on div "New 1" at bounding box center [225, 214] width 249 height 27
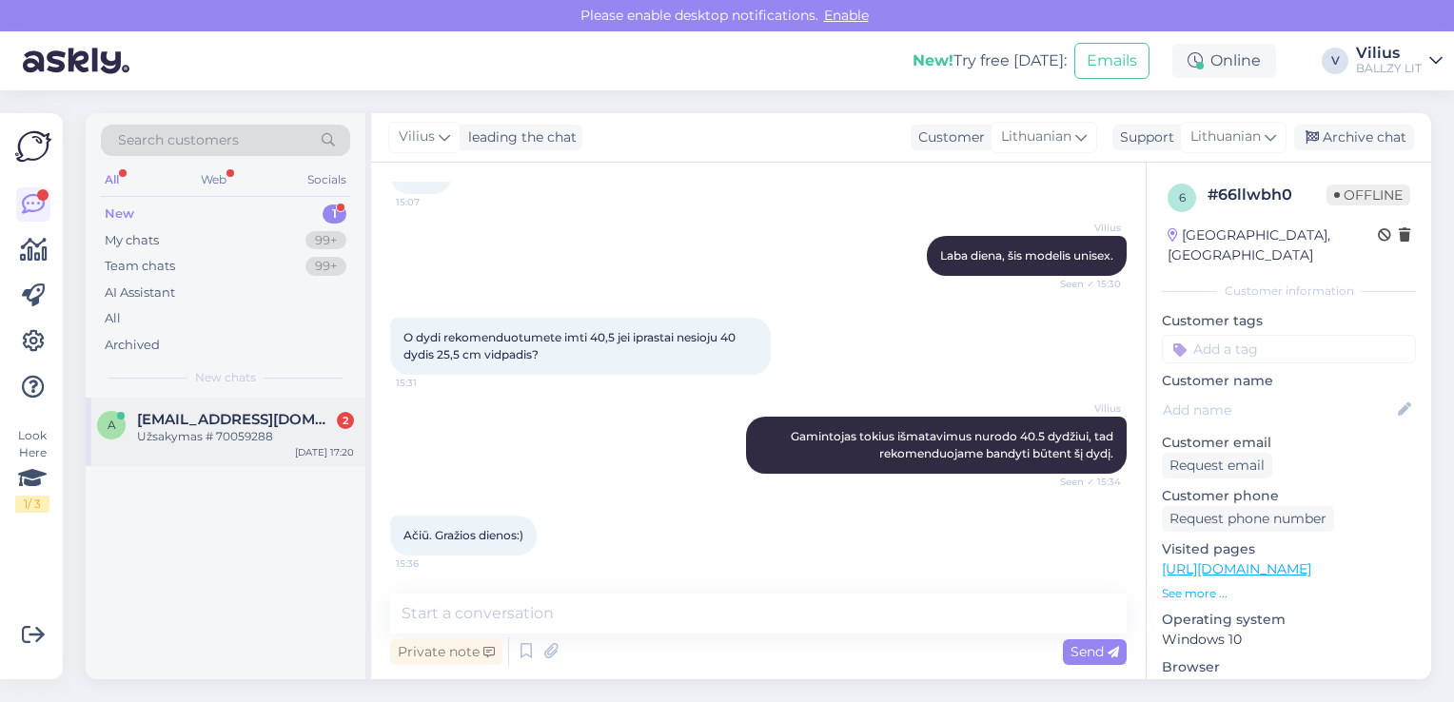
click at [255, 443] on div "Užsakymas # 70059288" at bounding box center [245, 436] width 217 height 17
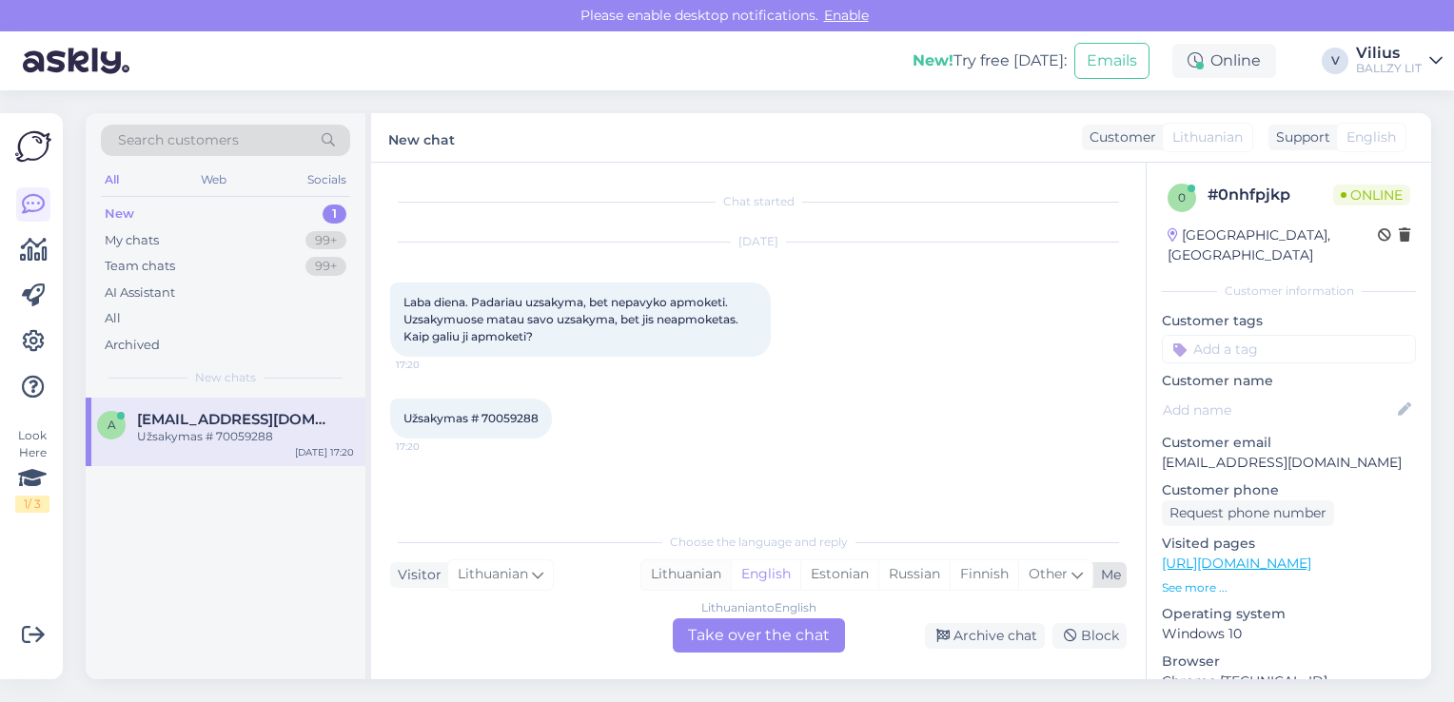
click at [694, 576] on div "Lithuanian" at bounding box center [685, 574] width 89 height 29
click at [742, 632] on div "Lithuanian to Lithuanian Take over the chat" at bounding box center [759, 635] width 172 height 34
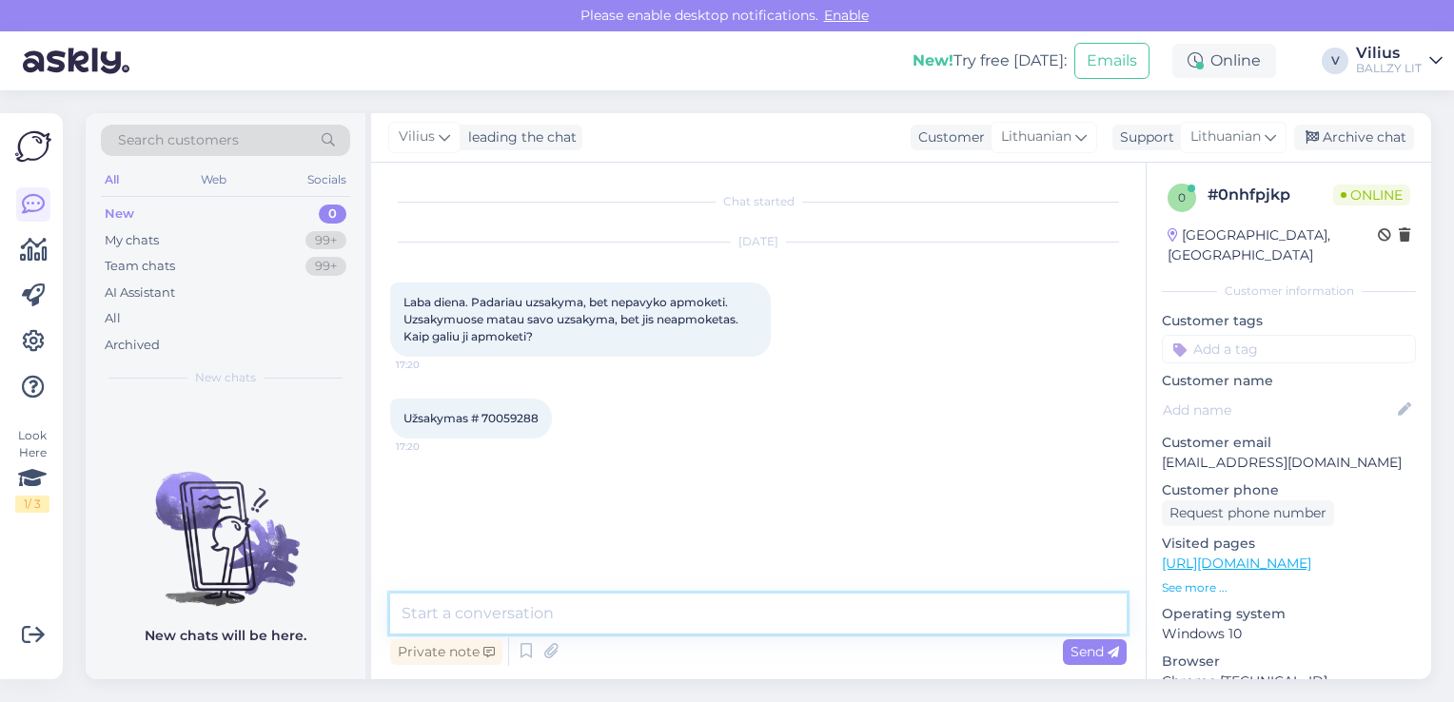
click at [709, 622] on textarea at bounding box center [758, 614] width 736 height 40
type textarea "Laba diena, jei pinigai nebuvo nuskaičiuoti, atlikite naują užsakymą ir šį igno…"
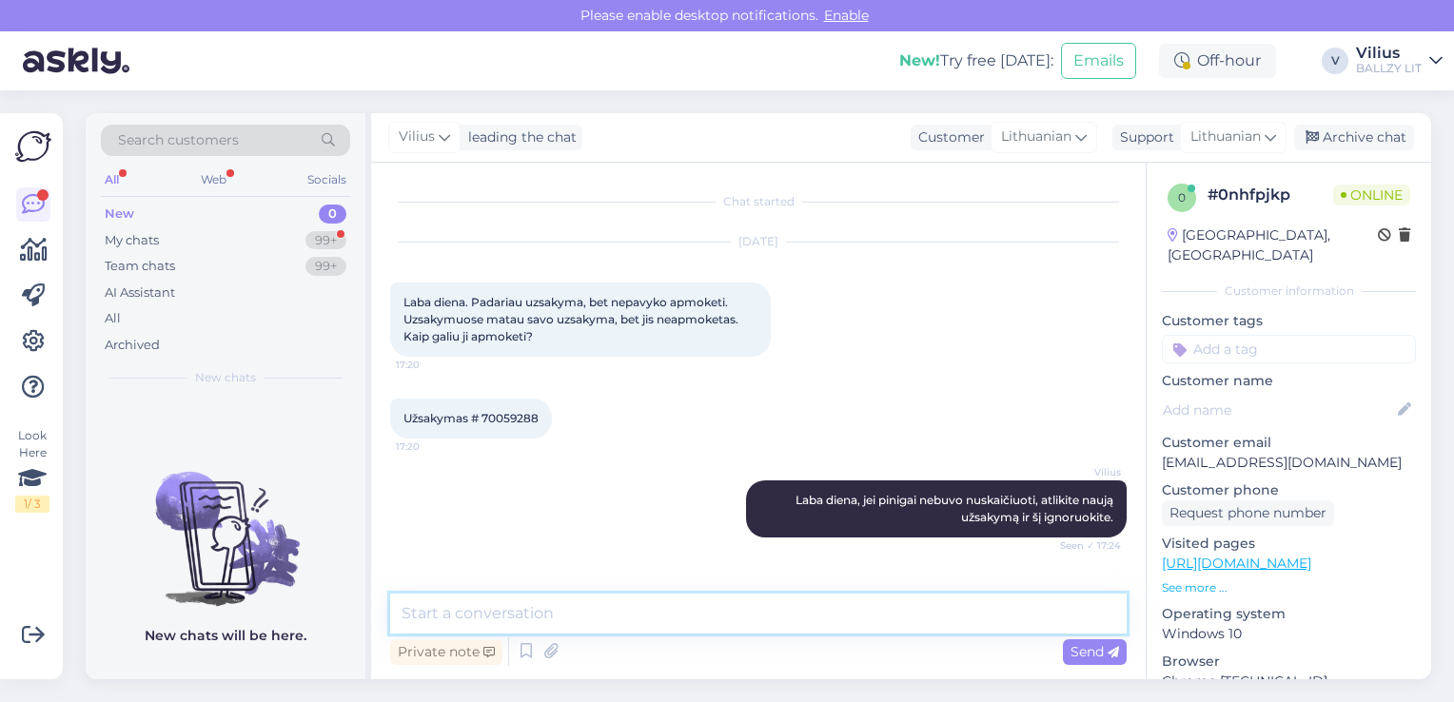
scroll to position [262, 0]
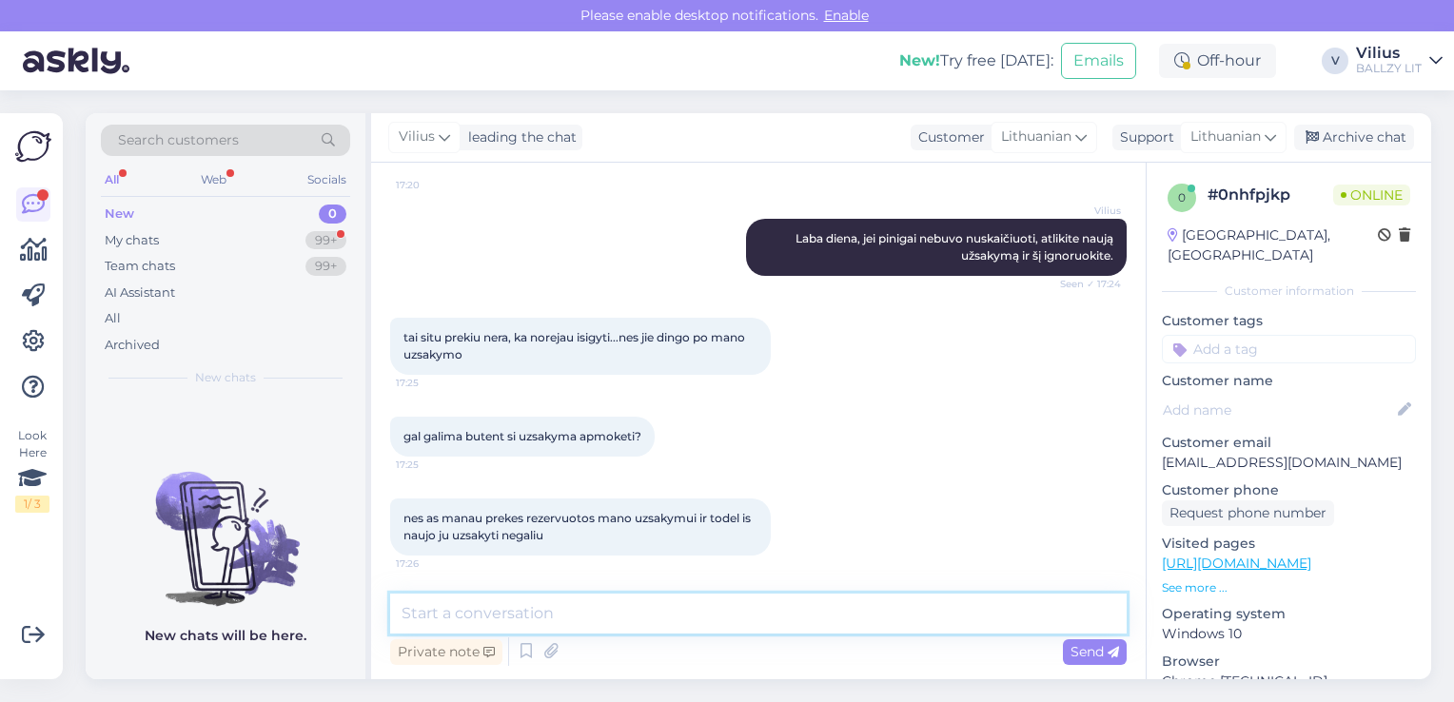
click at [649, 602] on textarea at bounding box center [758, 614] width 736 height 40
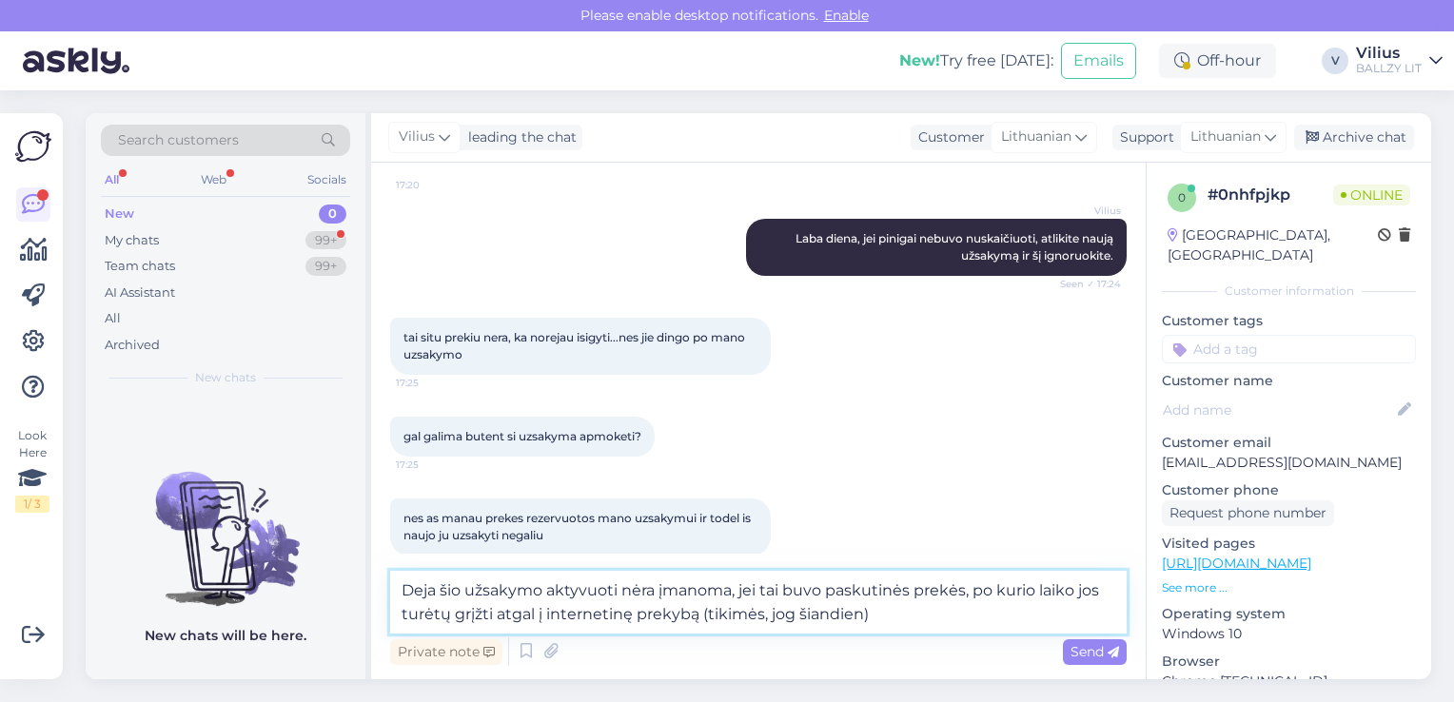
type textarea "Deja šio užsakymo aktyvuoti nėra įmanoma, jei tai buvo paskutinės prekės, po ku…"
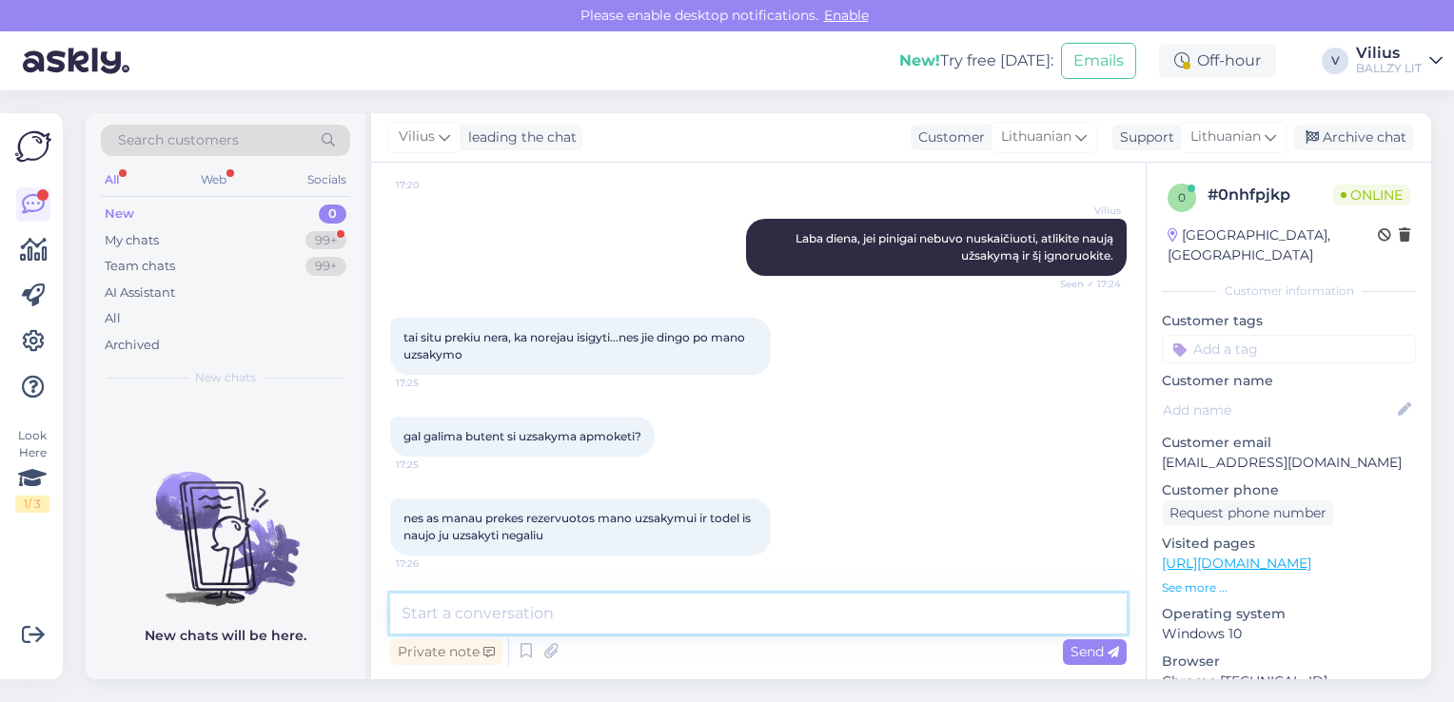
scroll to position [377, 0]
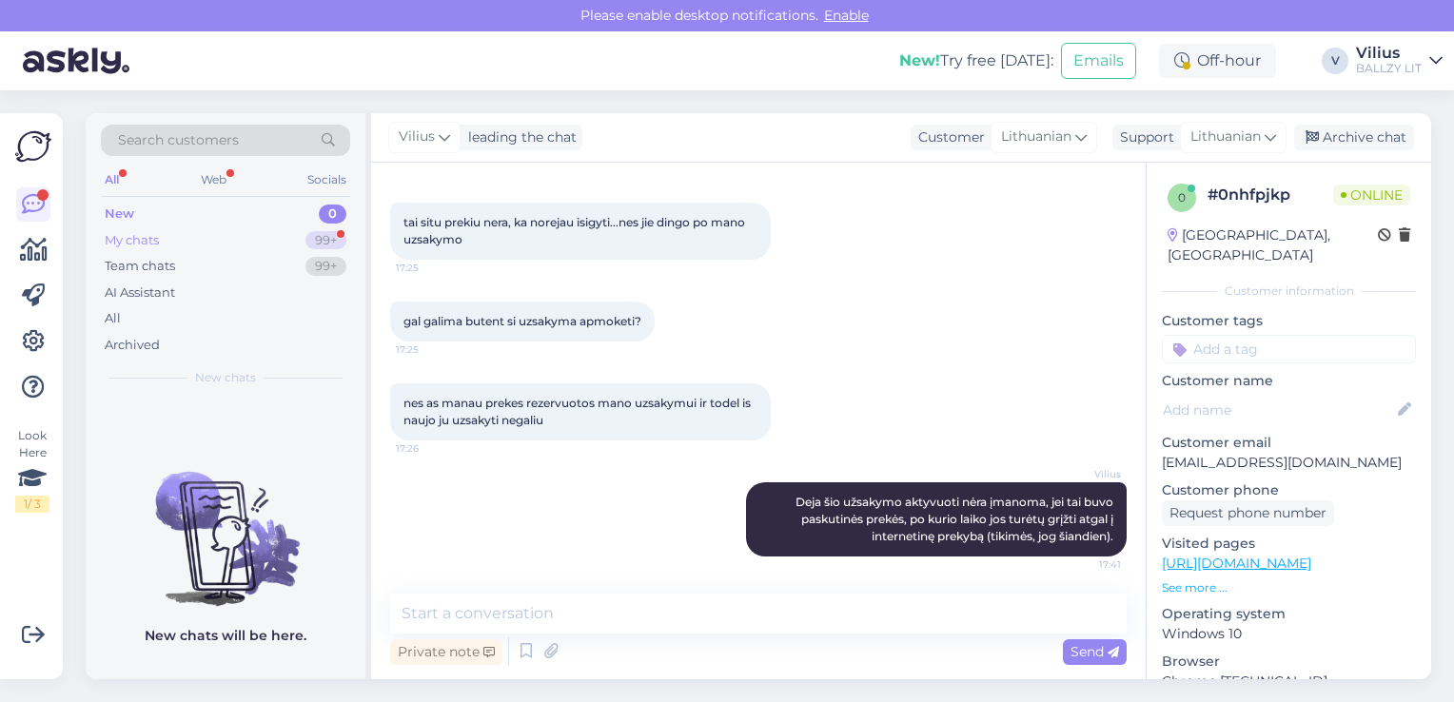
click at [212, 239] on div "My chats 99+" at bounding box center [225, 240] width 249 height 27
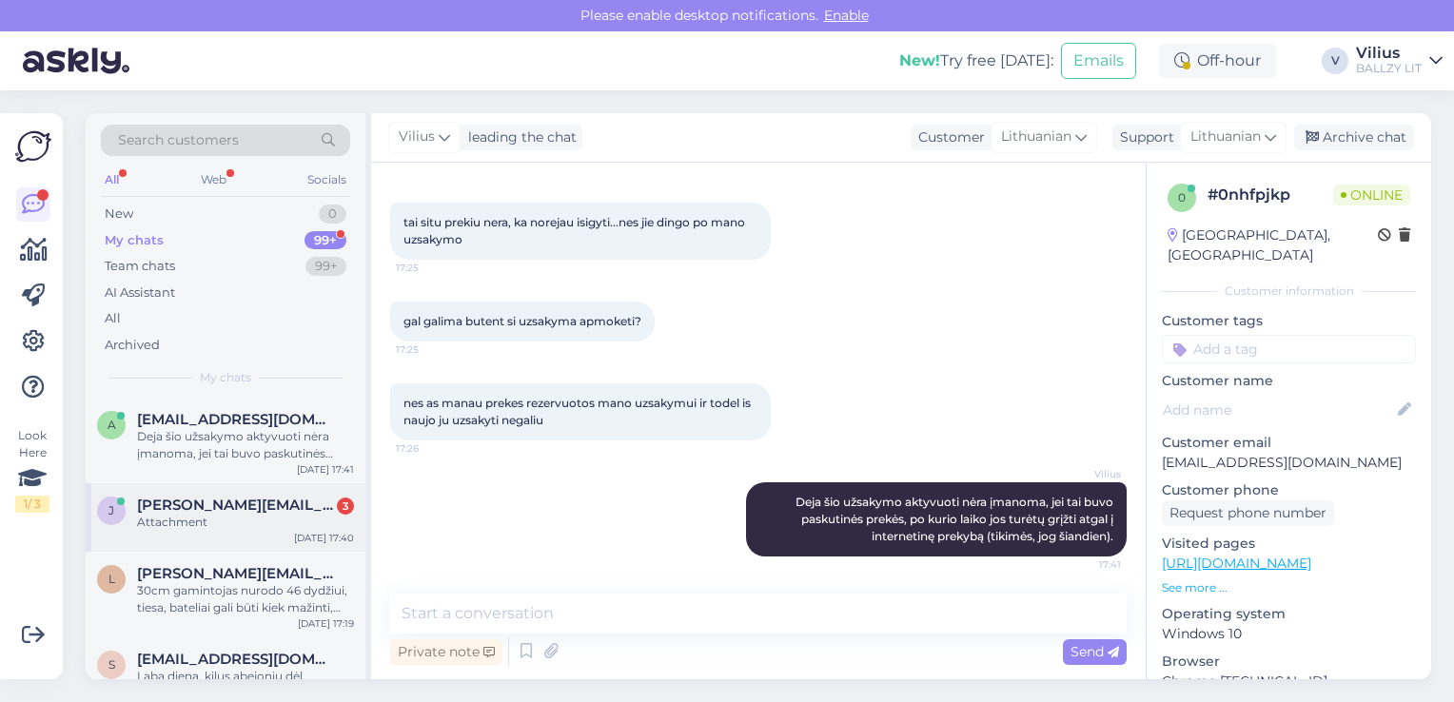
click at [255, 500] on span "[PERSON_NAME][EMAIL_ADDRESS][DOMAIN_NAME]" at bounding box center [236, 505] width 198 height 17
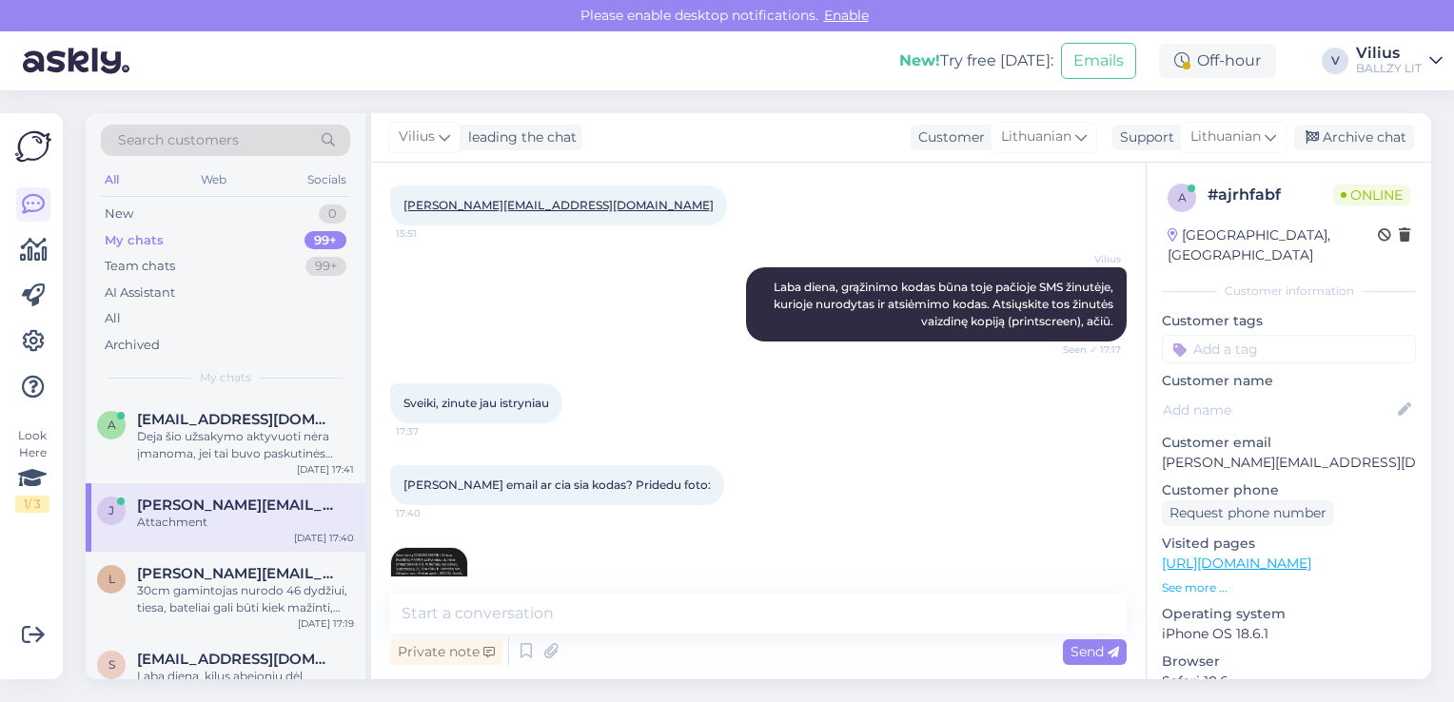
scroll to position [445, 0]
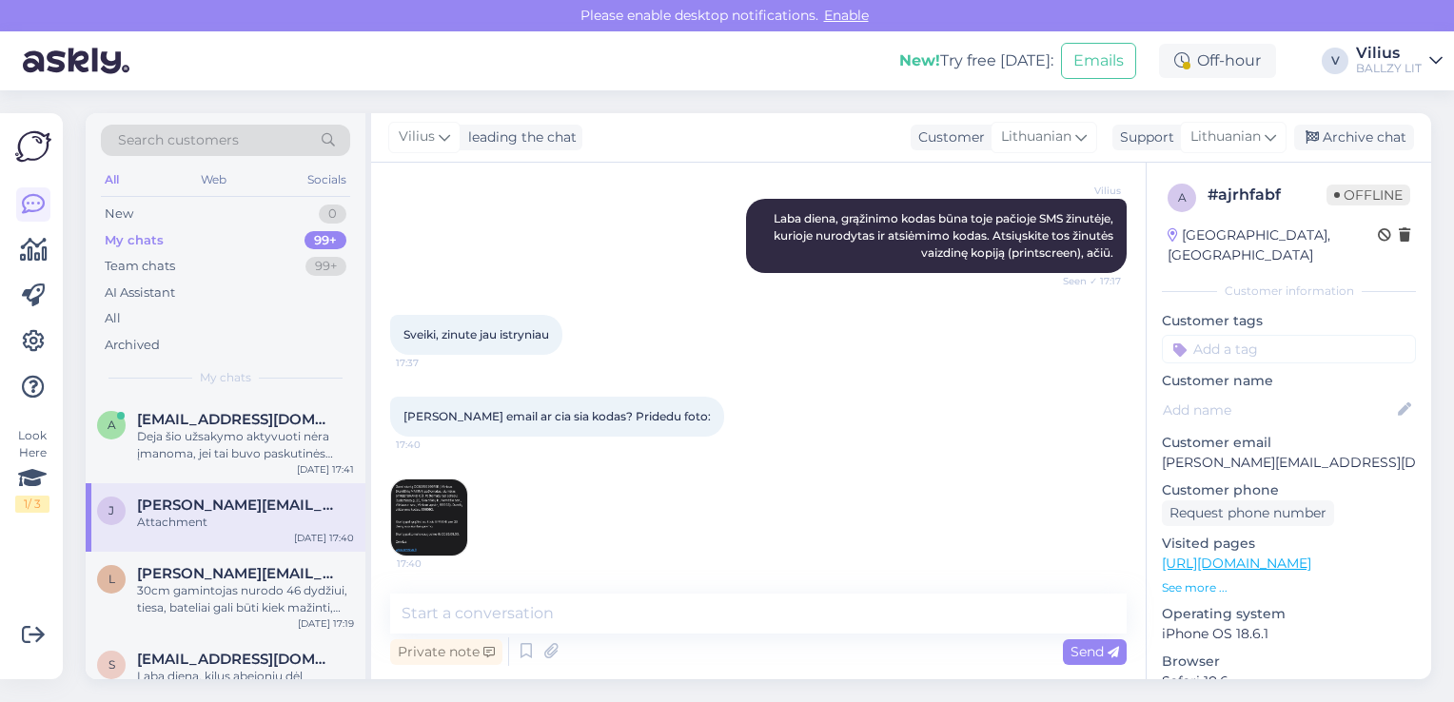
click at [449, 508] on img at bounding box center [429, 517] width 76 height 76
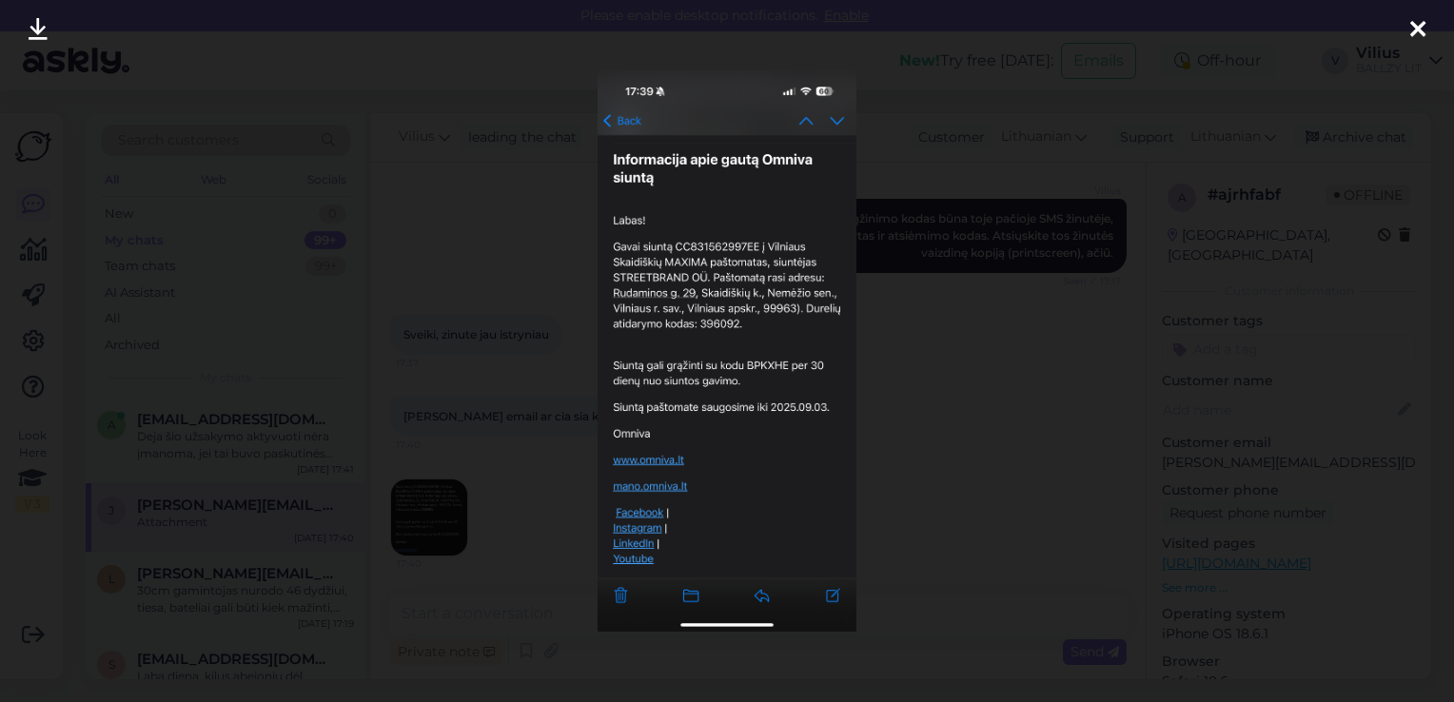
click at [521, 338] on div at bounding box center [727, 351] width 1454 height 702
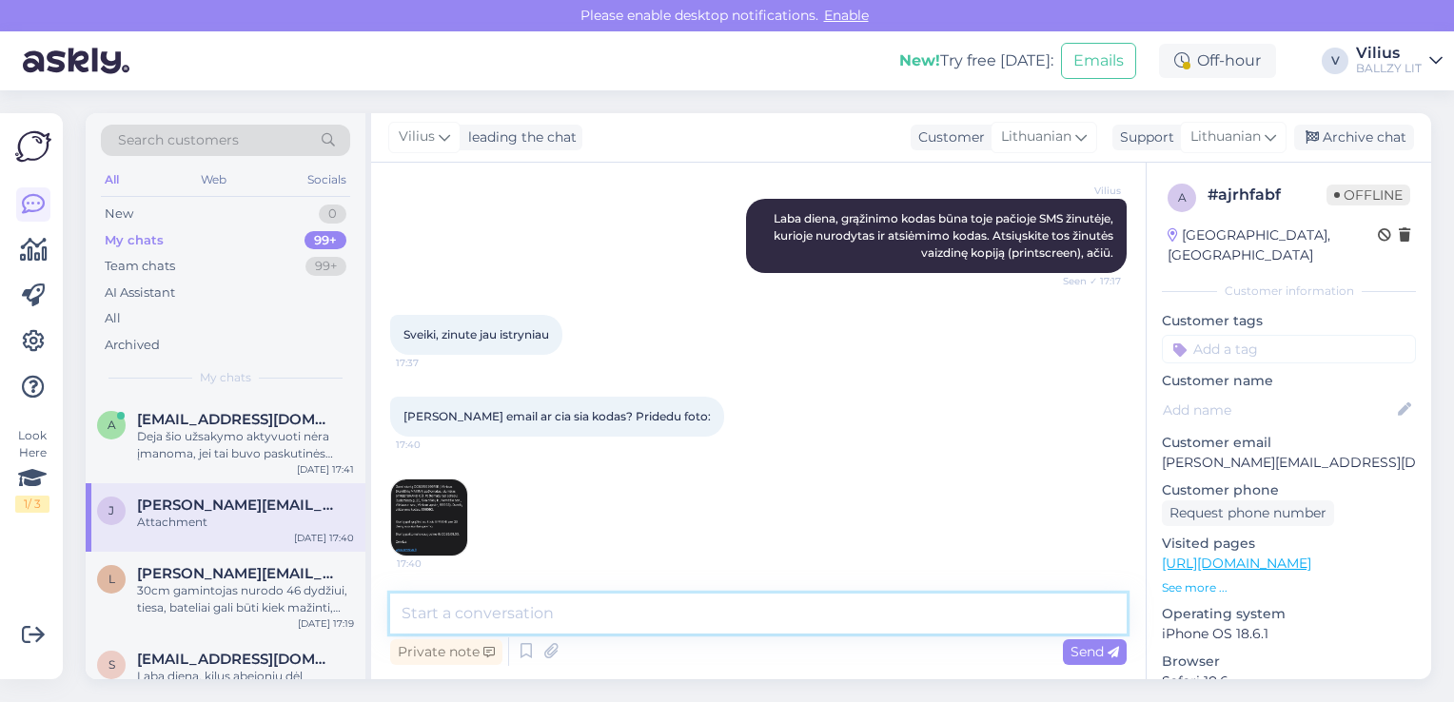
click at [535, 603] on textarea at bounding box center [758, 614] width 736 height 40
type textarea "Taip"
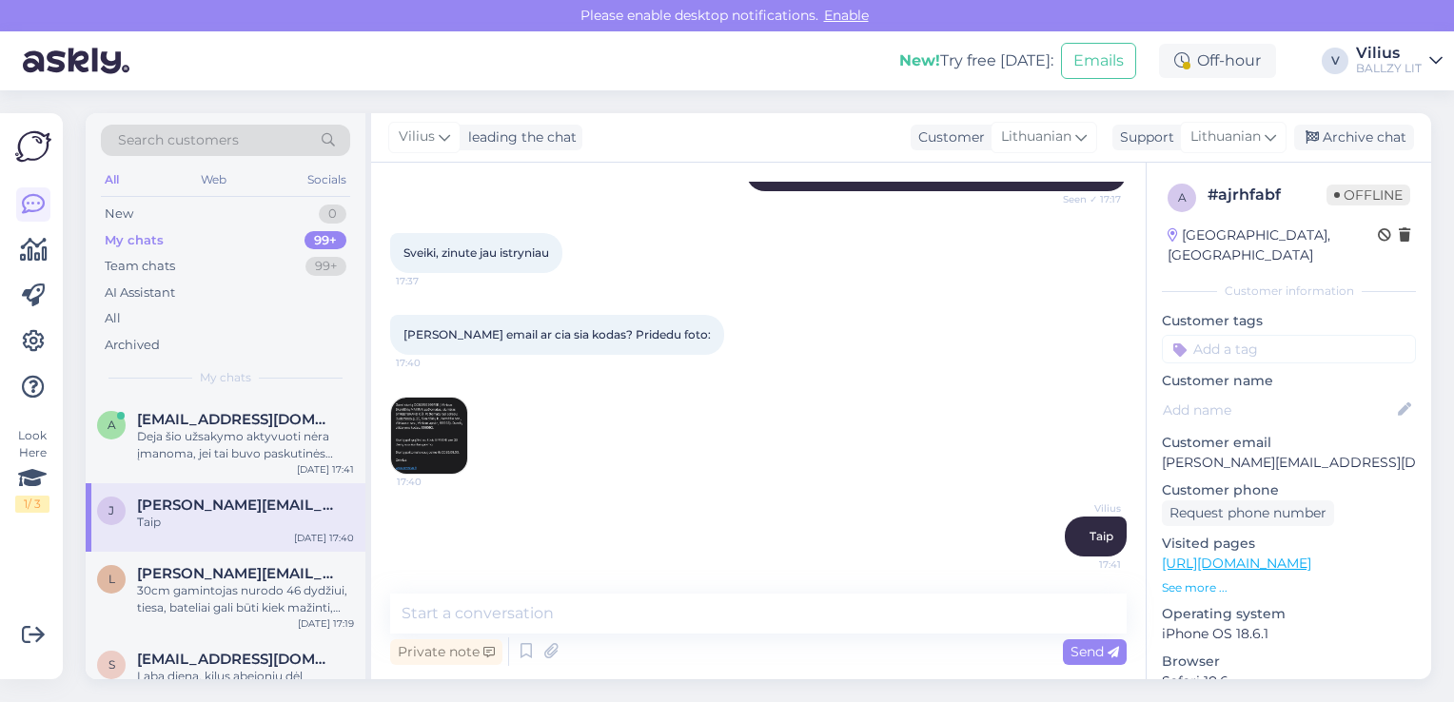
click at [408, 423] on img at bounding box center [429, 436] width 76 height 76
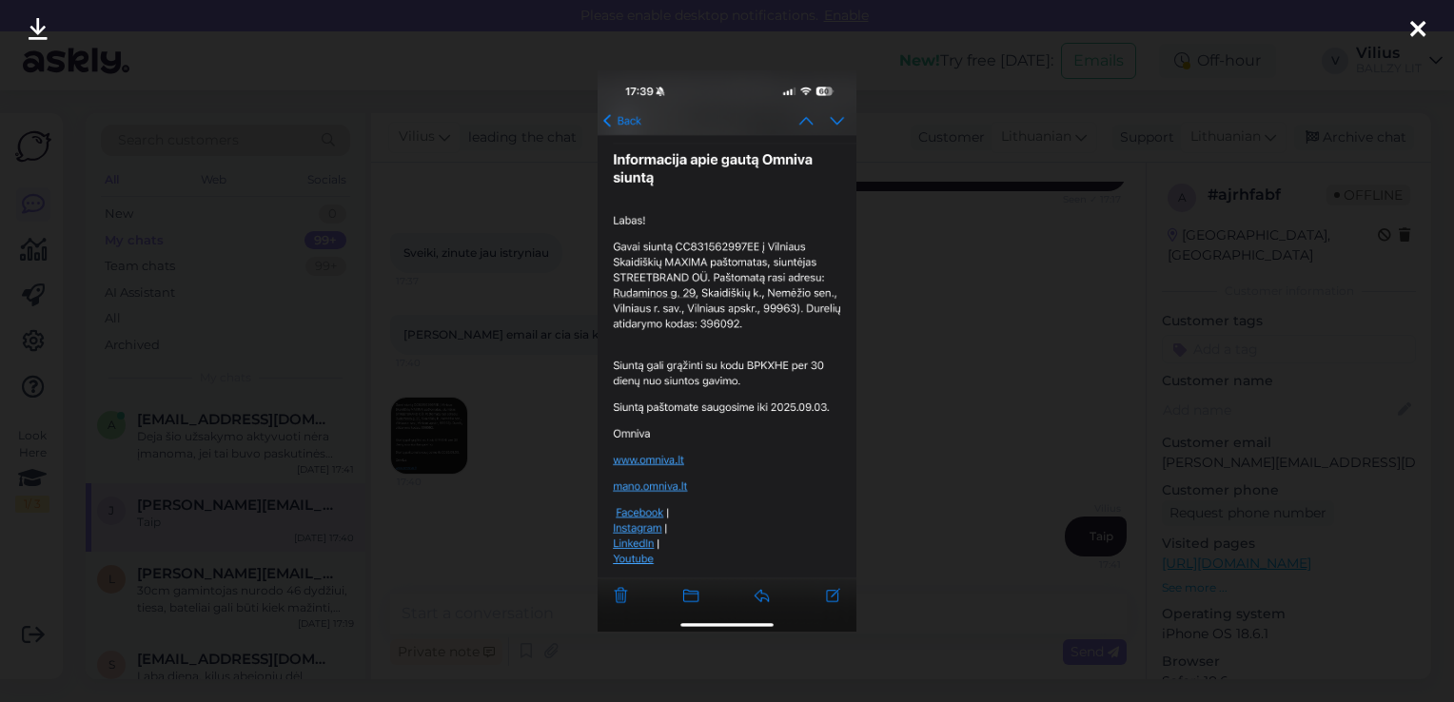
click at [1419, 32] on icon at bounding box center [1417, 30] width 15 height 25
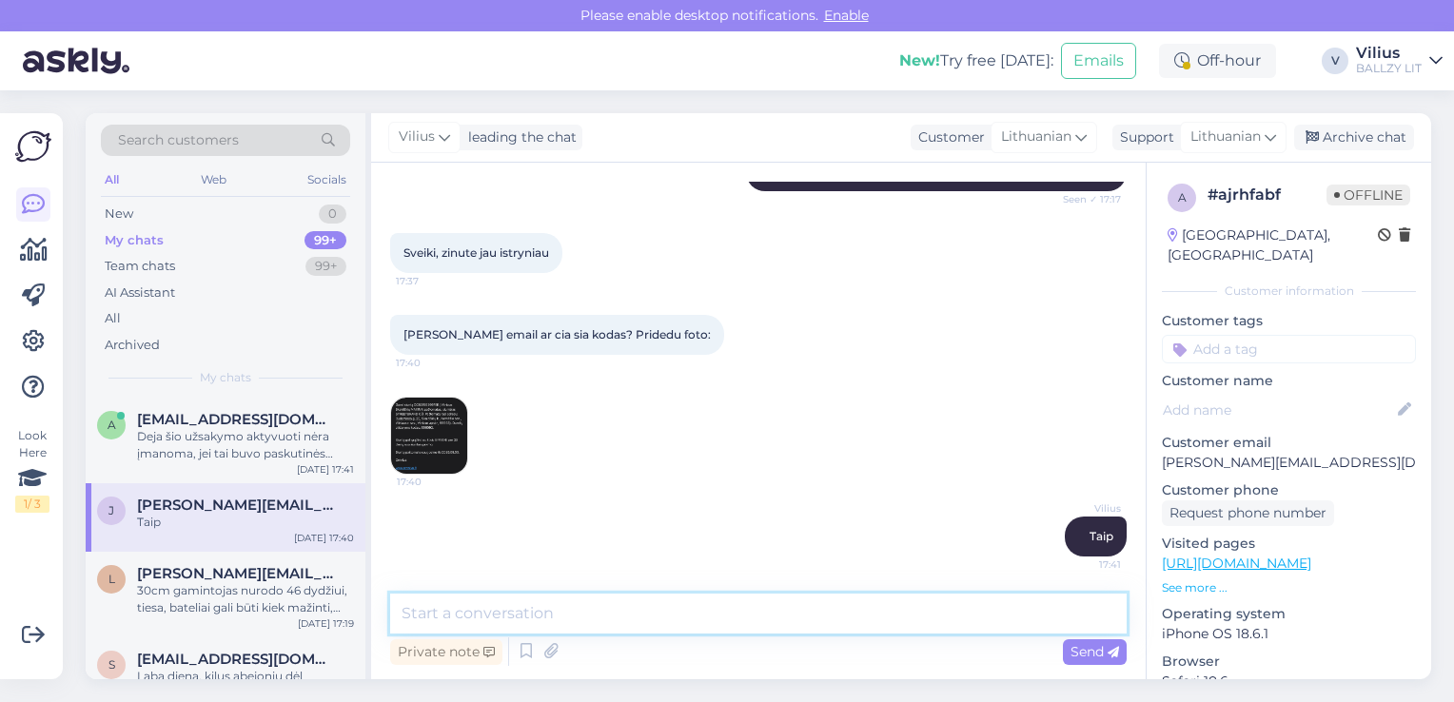
click at [628, 611] on textarea at bounding box center [758, 614] width 736 height 40
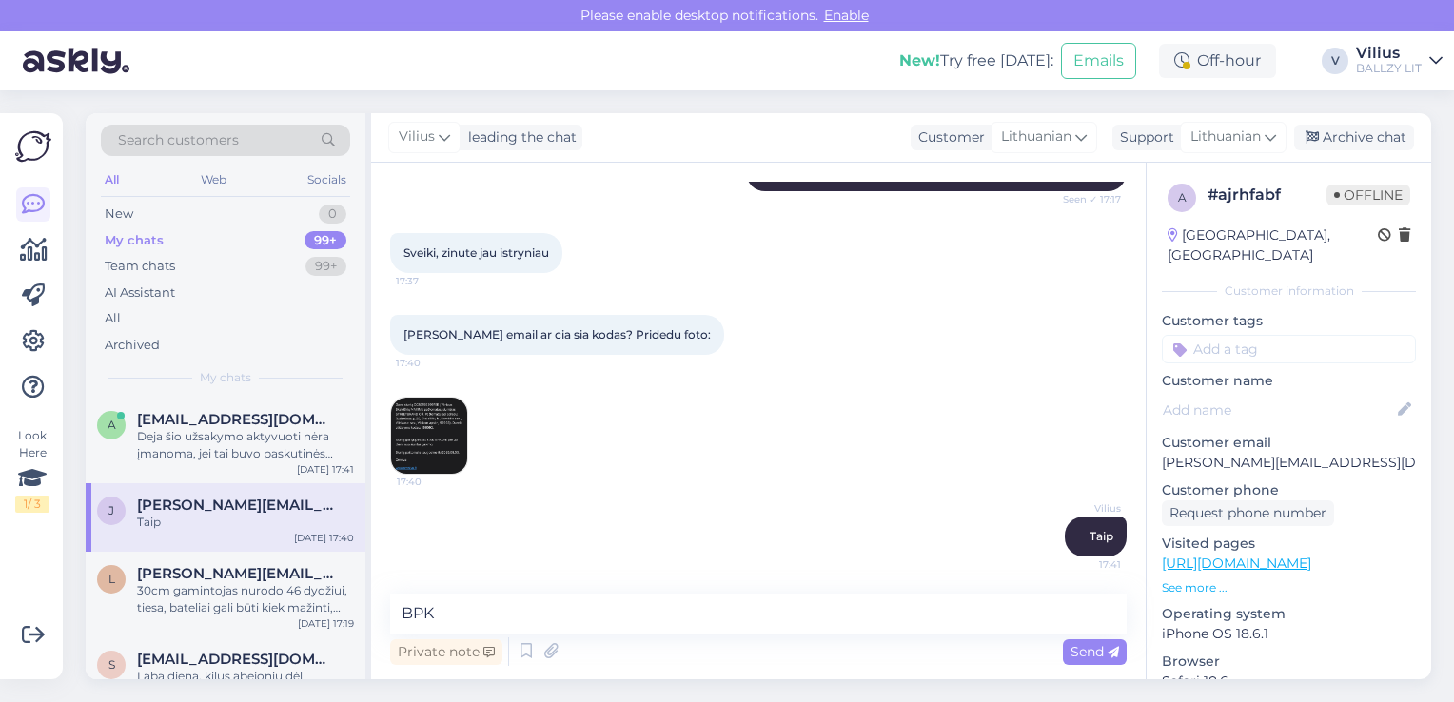
click at [445, 415] on img at bounding box center [429, 436] width 76 height 76
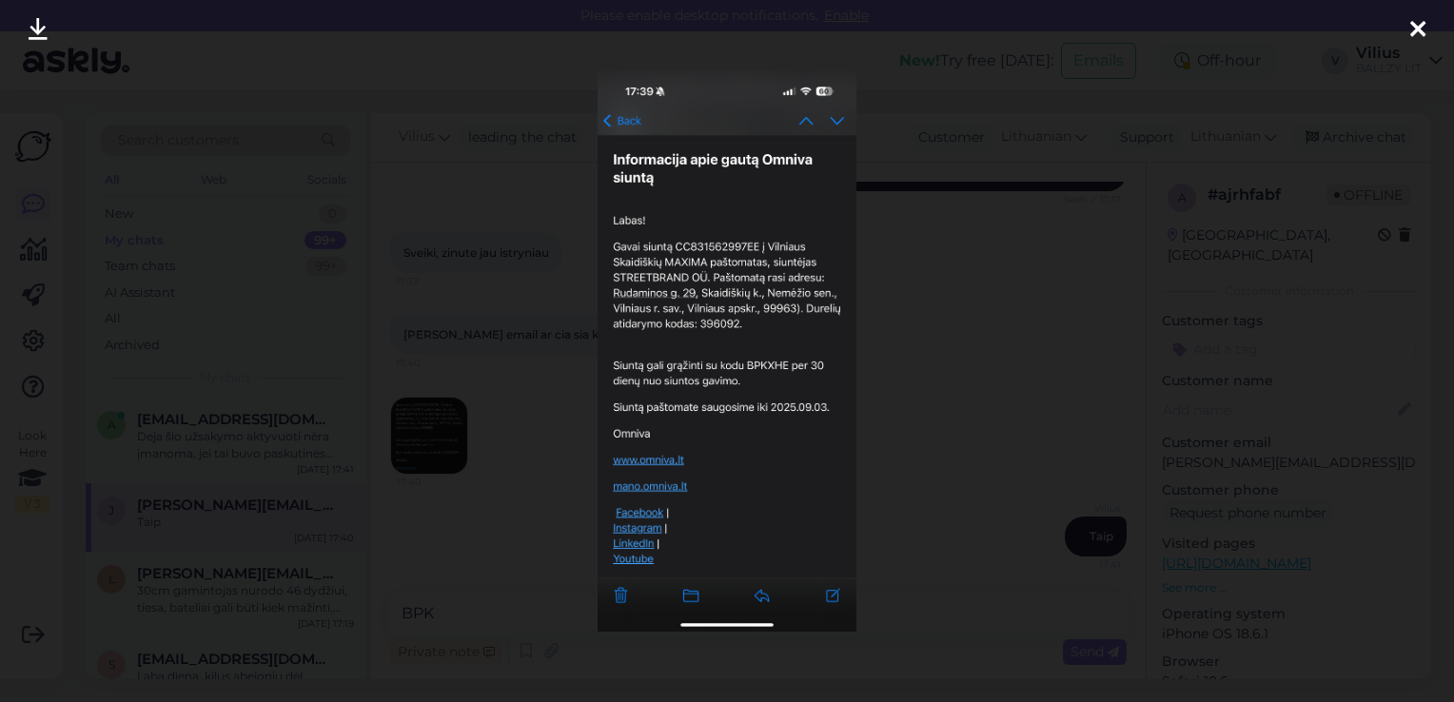
click at [579, 352] on div at bounding box center [727, 351] width 1454 height 702
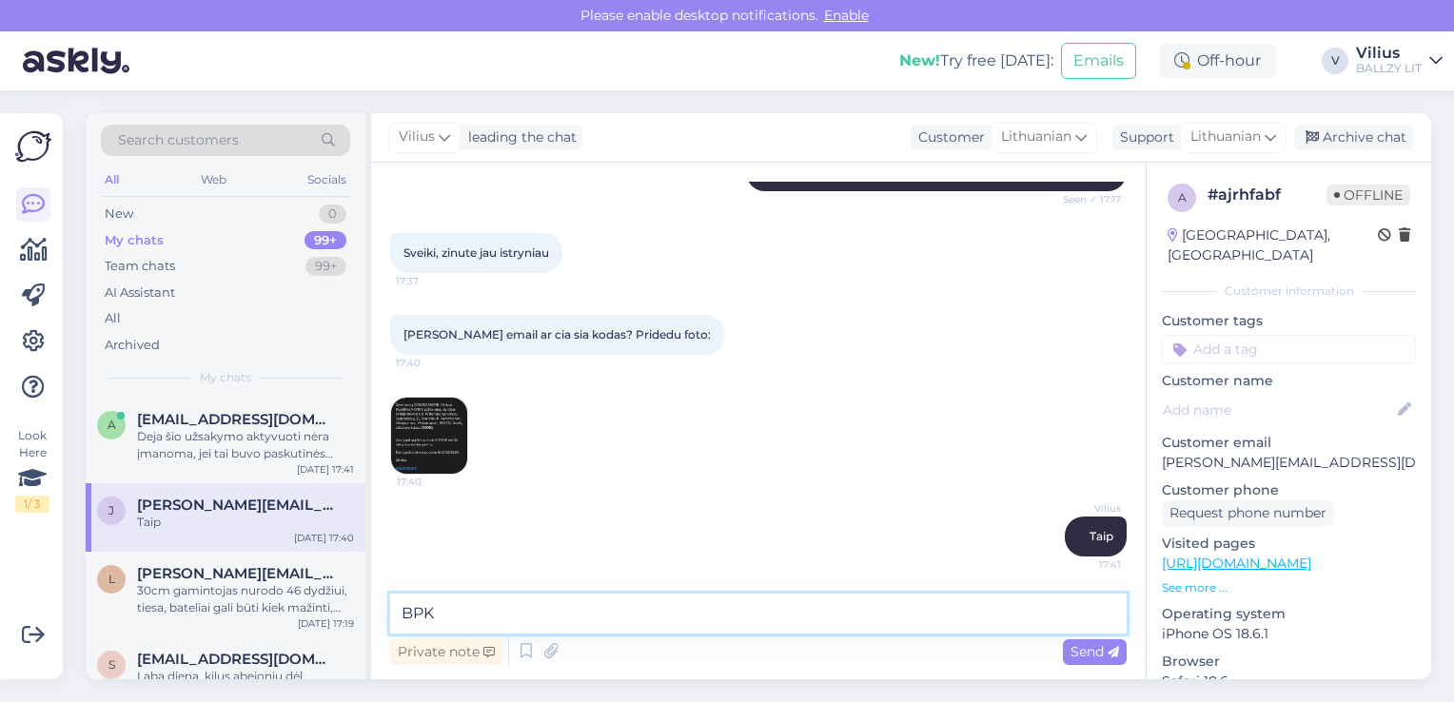
click at [476, 618] on textarea "BPK" at bounding box center [758, 614] width 736 height 40
type textarea "BPKXHE"
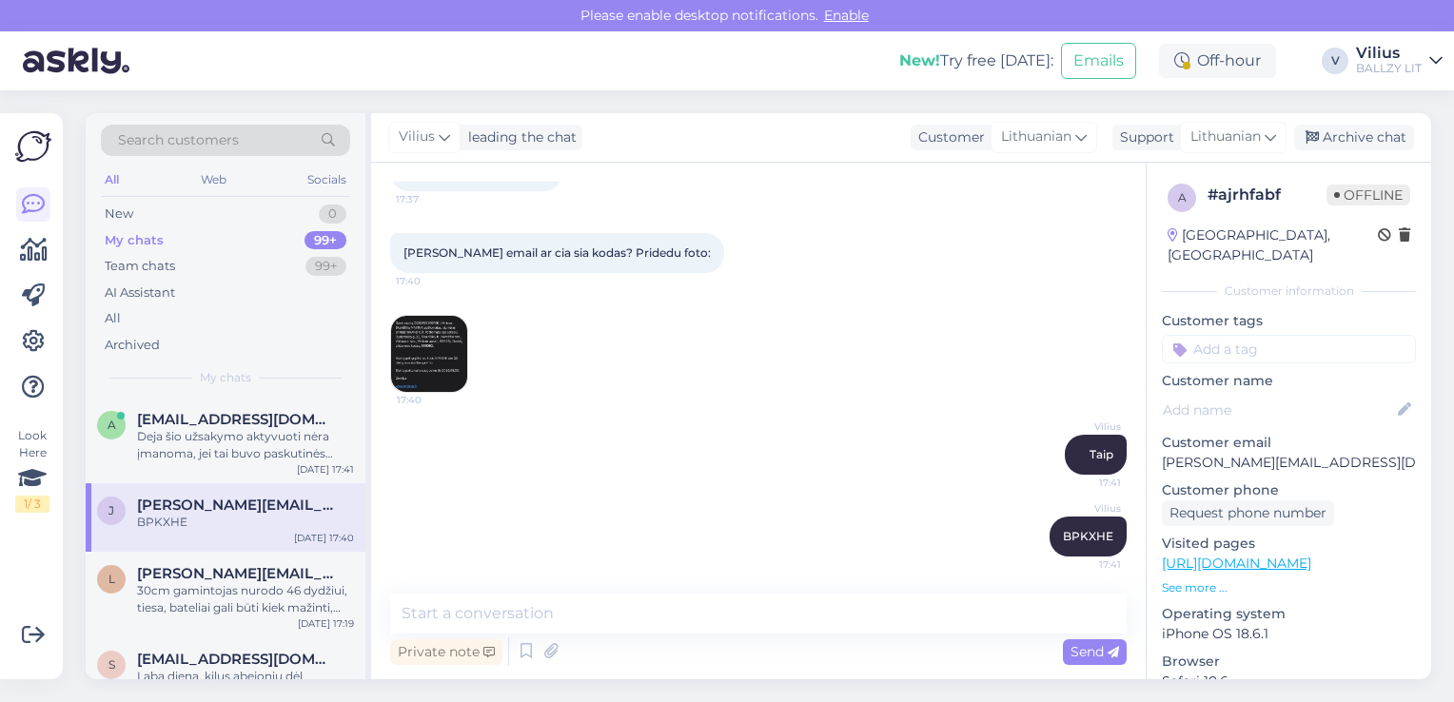
click at [437, 350] on img at bounding box center [429, 354] width 76 height 76
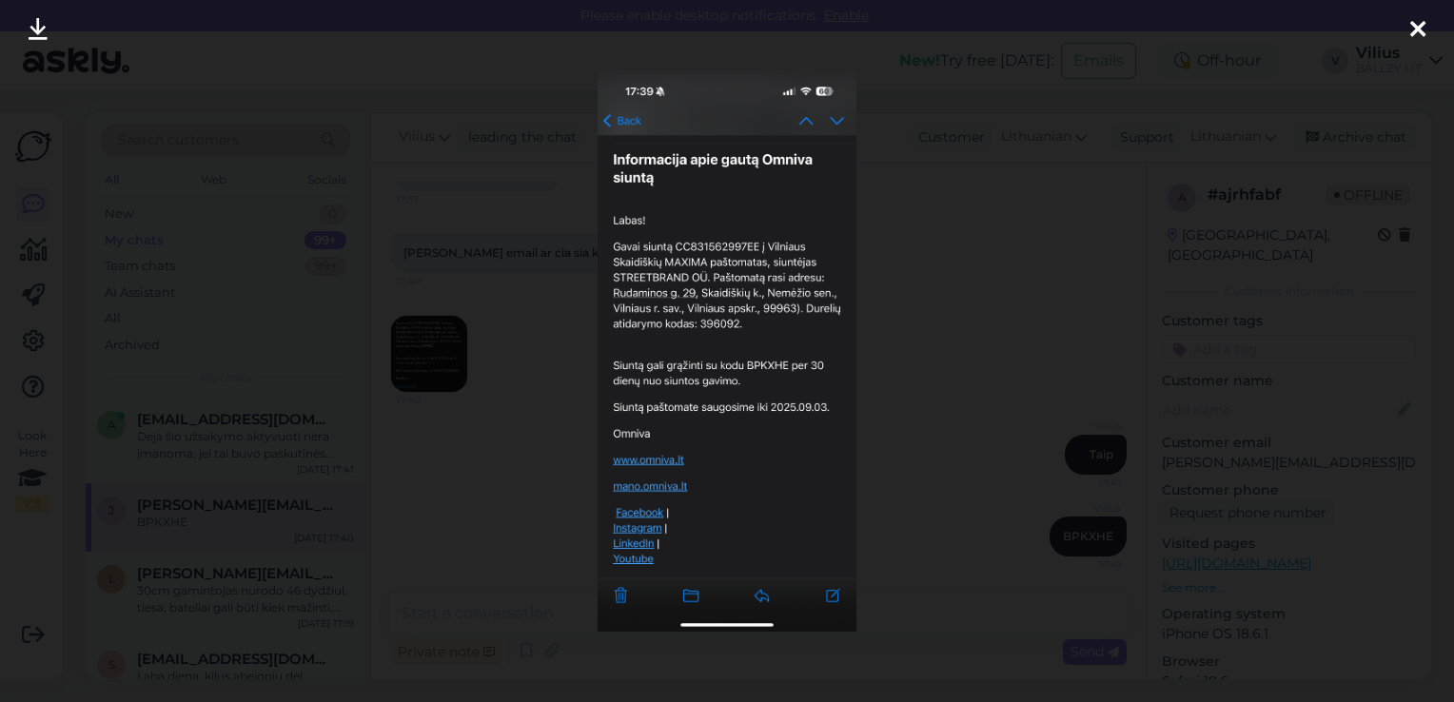
click at [580, 389] on div at bounding box center [727, 351] width 1454 height 702
